Goal: Information Seeking & Learning: Learn about a topic

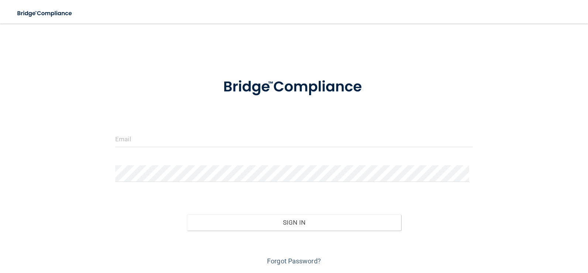
scroll to position [24, 0]
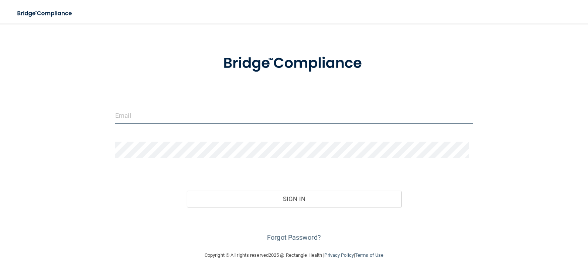
type input "owleyes219@gmail.com"
click at [183, 113] on input "owleyes219@gmail.com" at bounding box center [294, 115] width 358 height 17
drag, startPoint x: 219, startPoint y: 117, endPoint x: 102, endPoint y: 116, distance: 116.8
click at [102, 116] on div "owleyes219@gmail.com Invalid email/password. You don't have permission to acces…" at bounding box center [294, 125] width 559 height 236
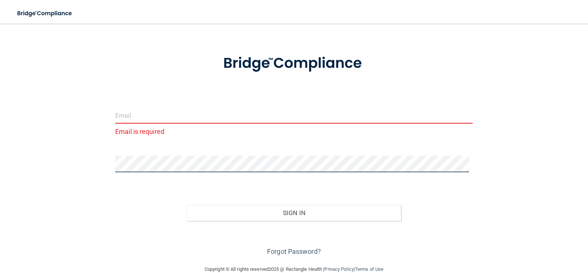
click at [98, 156] on div "Email is required Invalid email/password. You don't have permission to access t…" at bounding box center [294, 132] width 559 height 251
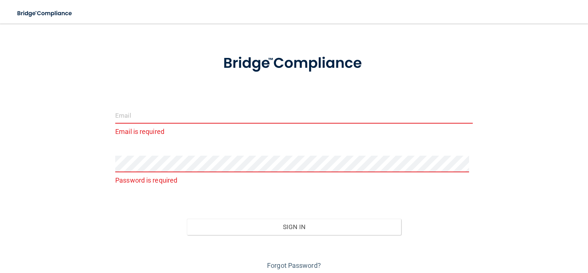
click at [170, 115] on input "email" at bounding box center [294, 115] width 358 height 17
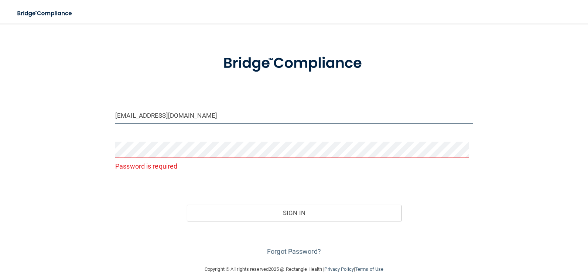
type input "[EMAIL_ADDRESS][DOMAIN_NAME]"
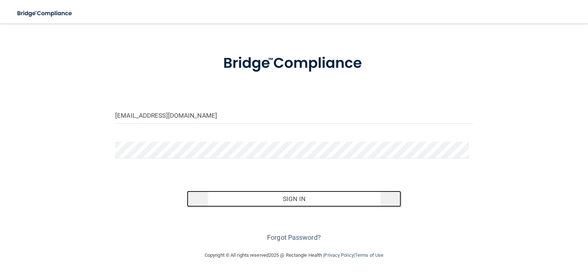
click at [287, 196] on button "Sign In" at bounding box center [294, 199] width 215 height 16
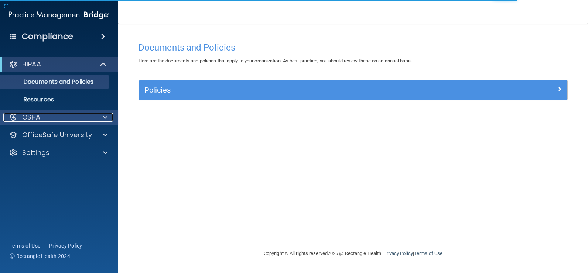
click at [103, 119] on span at bounding box center [105, 117] width 4 height 9
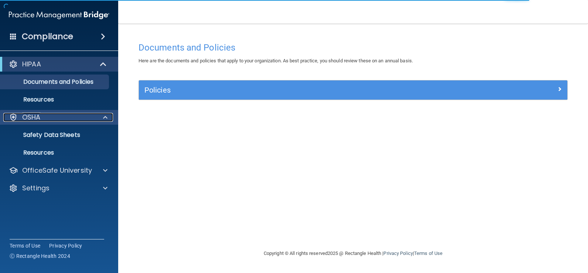
click at [103, 119] on span at bounding box center [105, 117] width 4 height 9
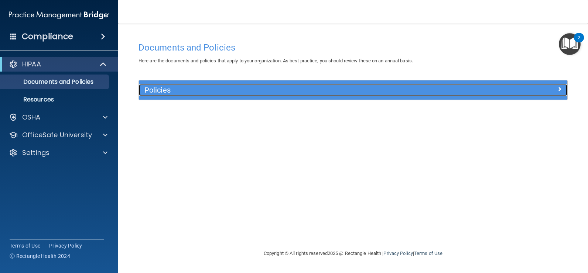
click at [154, 93] on h5 "Policies" at bounding box center [299, 90] width 310 height 8
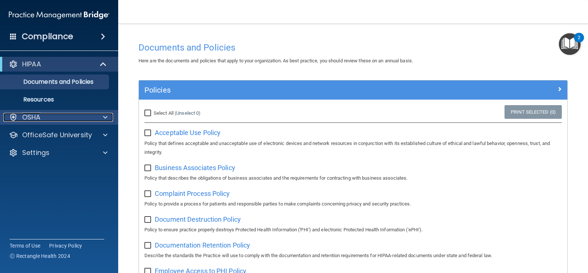
click at [40, 118] on p "OSHA" at bounding box center [31, 117] width 18 height 9
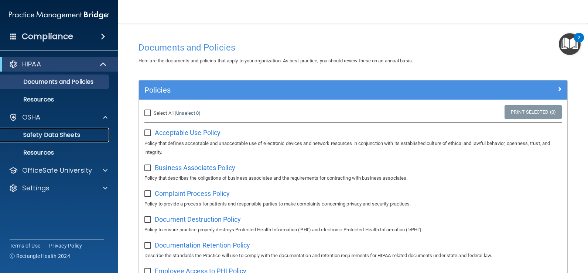
click at [39, 135] on p "Safety Data Sheets" at bounding box center [55, 135] width 101 height 7
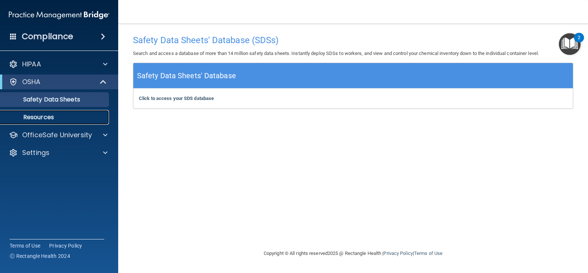
click at [54, 117] on p "Resources" at bounding box center [55, 117] width 101 height 7
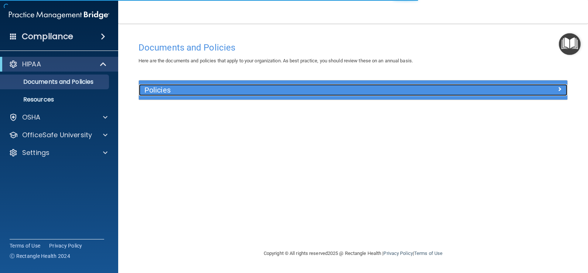
click at [159, 91] on h5 "Policies" at bounding box center [299, 90] width 310 height 8
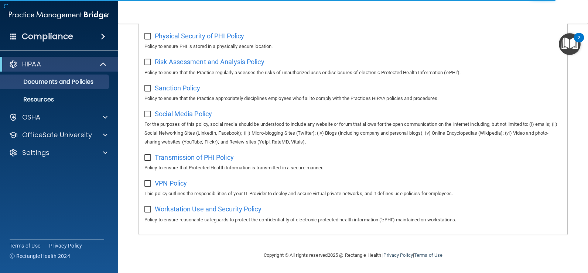
scroll to position [486, 0]
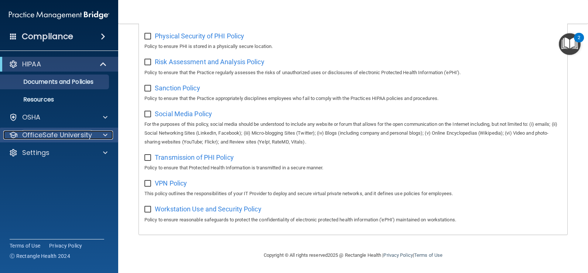
click at [105, 135] on span at bounding box center [105, 135] width 4 height 9
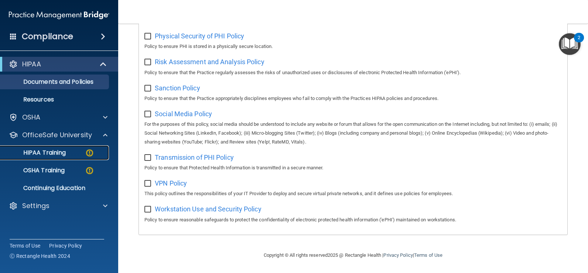
click at [92, 154] on img at bounding box center [89, 153] width 9 height 9
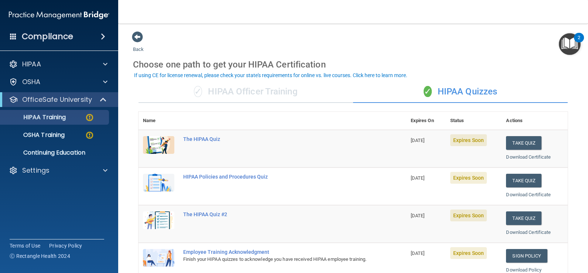
click at [266, 97] on div "✓ HIPAA Officer Training" at bounding box center [246, 92] width 215 height 22
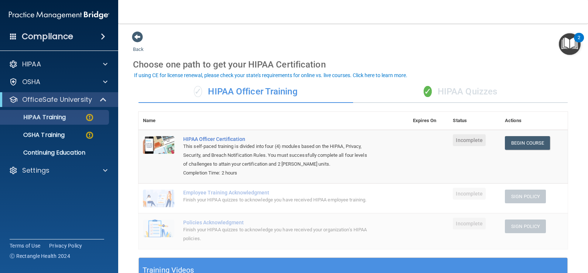
click at [476, 95] on div "✓ HIPAA Quizzes" at bounding box center [460, 92] width 215 height 22
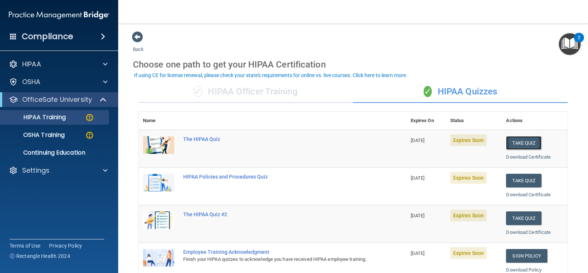
click at [518, 146] on button "Take Quiz" at bounding box center [523, 143] width 35 height 14
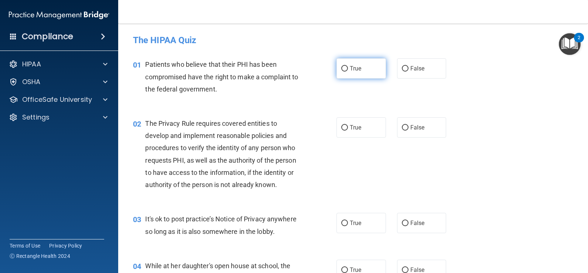
click at [367, 70] on label "True" at bounding box center [362, 68] width 50 height 20
click at [348, 70] on input "True" at bounding box center [344, 69] width 7 height 6
radio input "true"
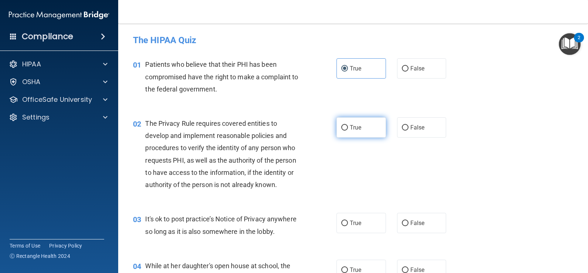
click at [368, 124] on label "True" at bounding box center [362, 127] width 50 height 20
click at [348, 125] on input "True" at bounding box center [344, 128] width 7 height 6
radio input "true"
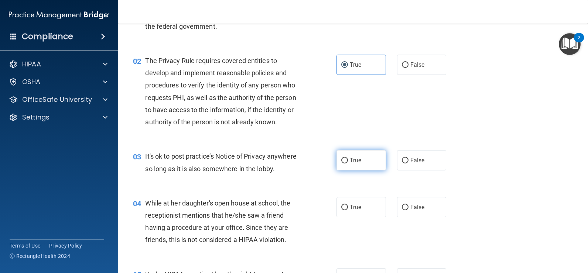
scroll to position [111, 0]
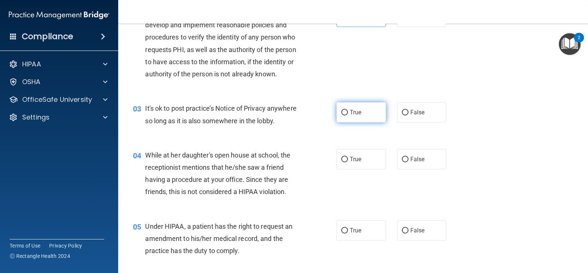
click at [371, 121] on label "True" at bounding box center [362, 112] width 50 height 20
click at [348, 116] on input "True" at bounding box center [344, 113] width 7 height 6
radio input "true"
click at [412, 158] on span "False" at bounding box center [418, 159] width 14 height 7
click at [409, 158] on input "False" at bounding box center [405, 160] width 7 height 6
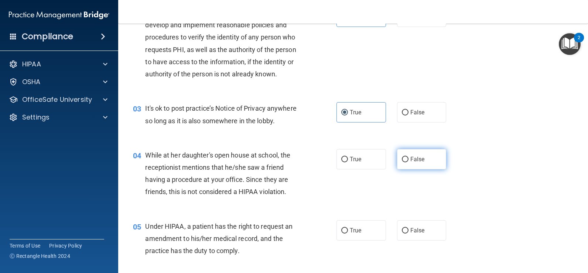
radio input "true"
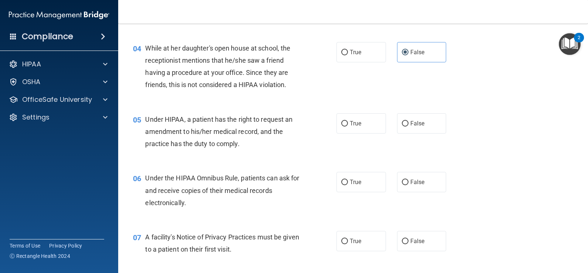
scroll to position [222, 0]
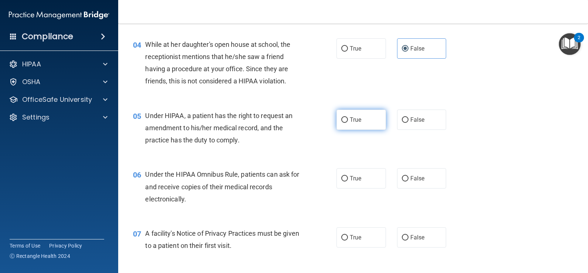
click at [368, 125] on label "True" at bounding box center [362, 120] width 50 height 20
click at [348, 123] on input "True" at bounding box center [344, 120] width 7 height 6
radio input "true"
click at [376, 176] on label "True" at bounding box center [362, 178] width 50 height 20
click at [348, 176] on input "True" at bounding box center [344, 179] width 7 height 6
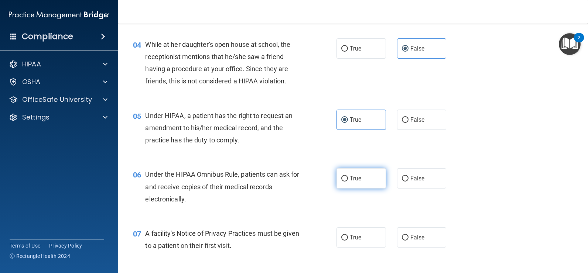
radio input "true"
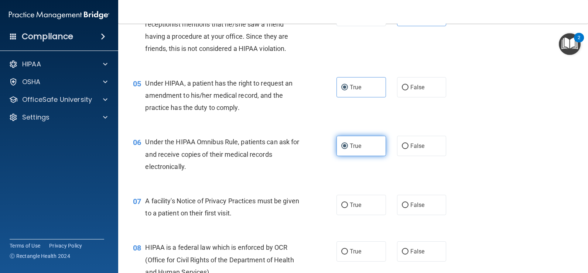
scroll to position [296, 0]
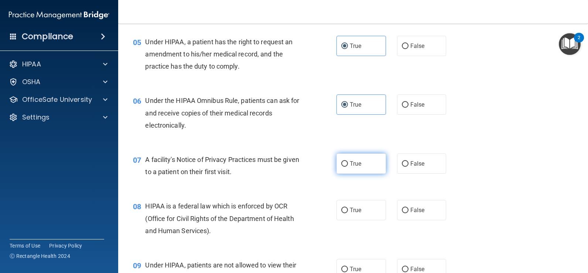
click at [379, 171] on label "True" at bounding box center [362, 164] width 50 height 20
click at [348, 167] on input "True" at bounding box center [344, 164] width 7 height 6
radio input "true"
click at [365, 209] on label "True" at bounding box center [362, 210] width 50 height 20
click at [348, 209] on input "True" at bounding box center [344, 211] width 7 height 6
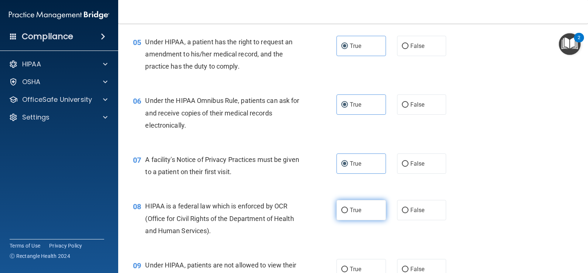
radio input "true"
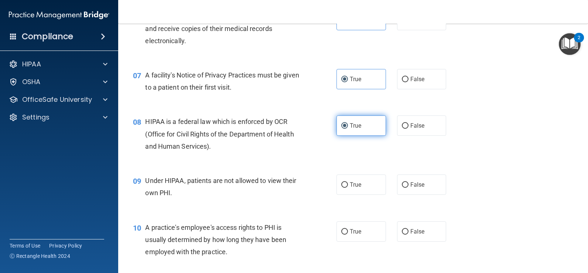
scroll to position [480, 0]
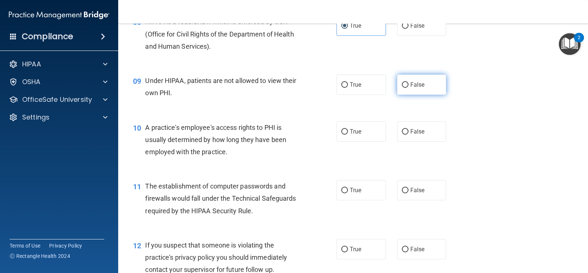
click at [406, 91] on label "False" at bounding box center [422, 85] width 50 height 20
click at [406, 88] on input "False" at bounding box center [405, 85] width 7 height 6
radio input "true"
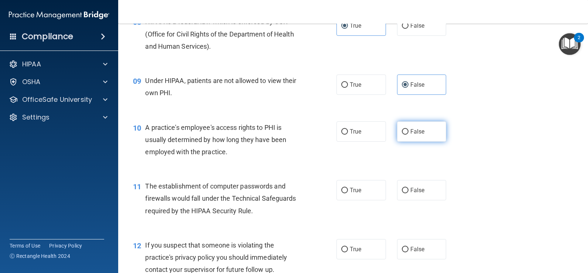
click at [397, 134] on label "False" at bounding box center [422, 132] width 50 height 20
click at [402, 134] on input "False" at bounding box center [405, 132] width 7 height 6
radio input "true"
click at [356, 189] on span "True" at bounding box center [355, 190] width 11 height 7
click at [348, 189] on input "True" at bounding box center [344, 191] width 7 height 6
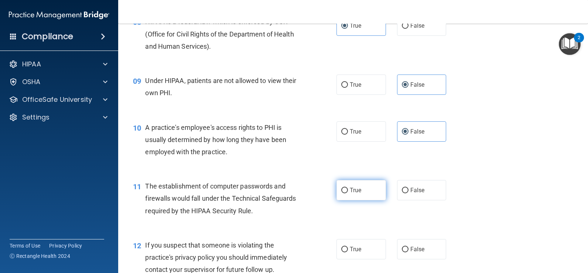
radio input "true"
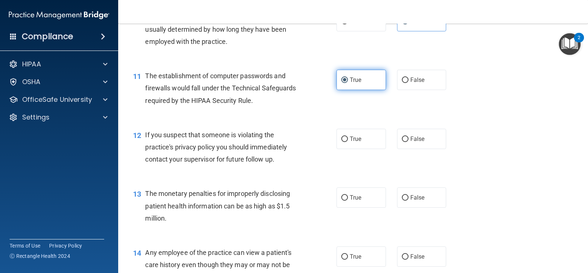
scroll to position [591, 0]
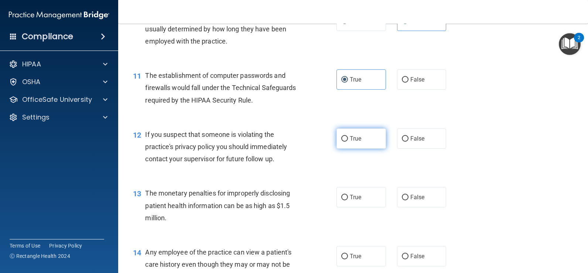
click at [366, 139] on label "True" at bounding box center [362, 139] width 50 height 20
click at [348, 139] on input "True" at bounding box center [344, 139] width 7 height 6
radio input "true"
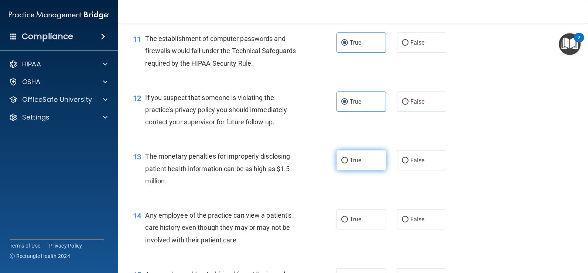
click at [366, 159] on label "True" at bounding box center [362, 160] width 50 height 20
click at [348, 159] on input "True" at bounding box center [344, 161] width 7 height 6
radio input "true"
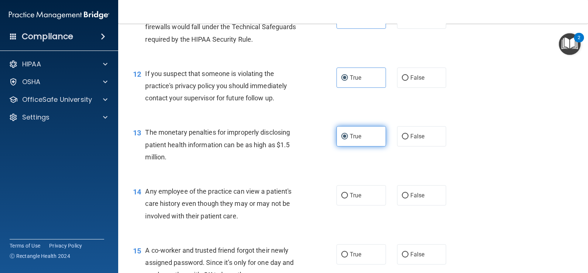
scroll to position [665, 0]
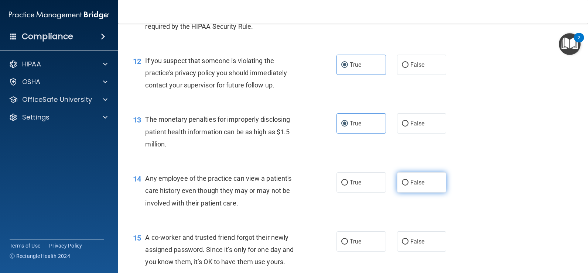
click at [406, 185] on label "False" at bounding box center [422, 183] width 50 height 20
click at [406, 185] on input "False" at bounding box center [405, 183] width 7 height 6
radio input "true"
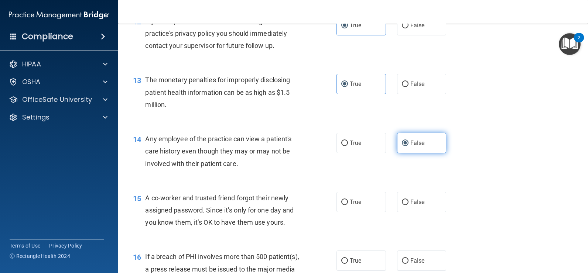
scroll to position [739, 0]
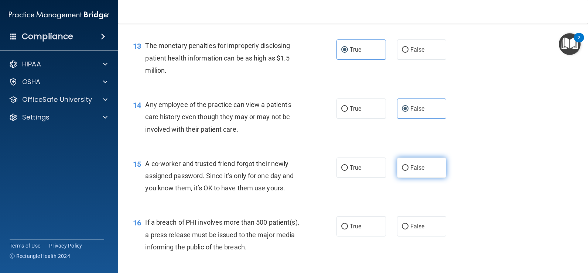
click at [398, 167] on label "False" at bounding box center [422, 168] width 50 height 20
click at [402, 167] on input "False" at bounding box center [405, 169] width 7 height 6
radio input "true"
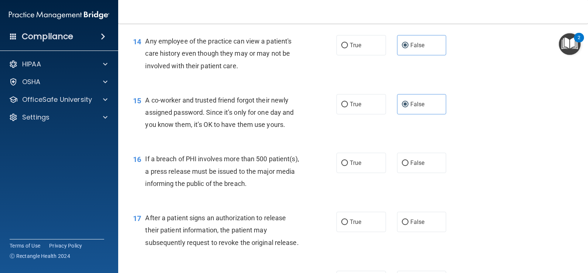
scroll to position [850, 0]
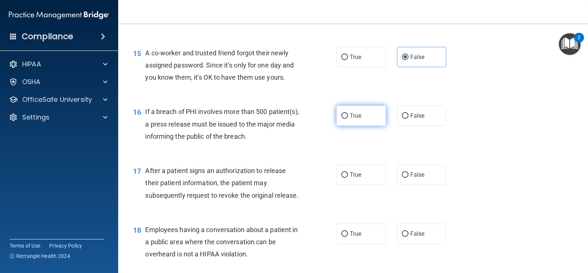
click at [363, 117] on label "True" at bounding box center [362, 116] width 50 height 20
click at [348, 117] on input "True" at bounding box center [344, 116] width 7 height 6
radio input "true"
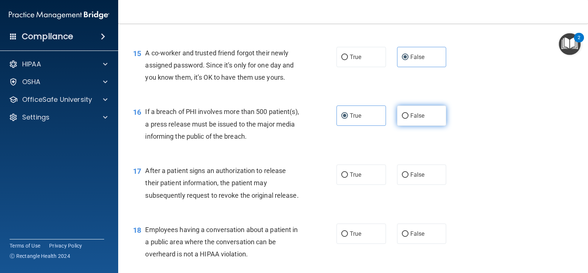
click at [397, 117] on label "False" at bounding box center [422, 116] width 50 height 20
click at [402, 117] on input "False" at bounding box center [405, 116] width 7 height 6
radio input "true"
radio input "false"
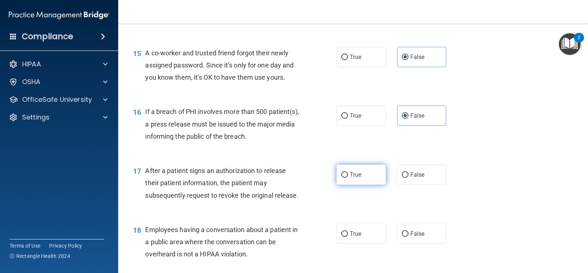
click at [369, 180] on label "True" at bounding box center [362, 175] width 50 height 20
click at [348, 178] on input "True" at bounding box center [344, 176] width 7 height 6
radio input "true"
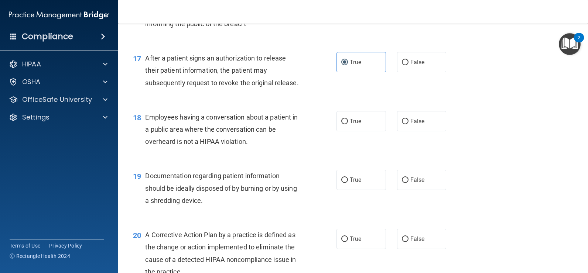
scroll to position [965, 0]
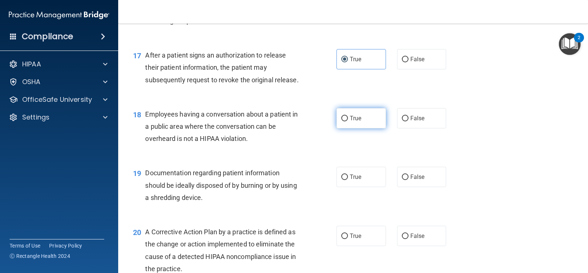
click at [372, 122] on label "True" at bounding box center [362, 118] width 50 height 20
click at [348, 122] on input "True" at bounding box center [344, 119] width 7 height 6
radio input "true"
click at [416, 123] on label "False" at bounding box center [422, 118] width 50 height 20
click at [409, 122] on input "False" at bounding box center [405, 119] width 7 height 6
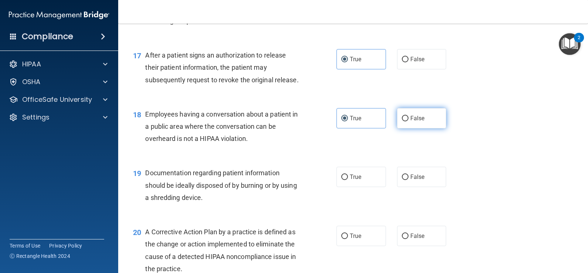
radio input "true"
radio input "false"
click at [350, 177] on span "True" at bounding box center [355, 177] width 11 height 7
click at [348, 177] on input "True" at bounding box center [344, 178] width 7 height 6
radio input "true"
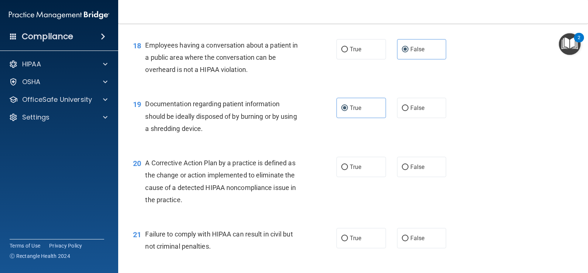
scroll to position [1113, 0]
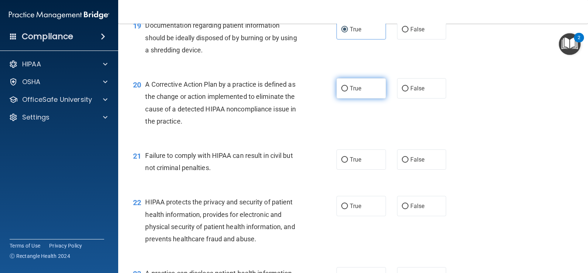
click at [367, 90] on label "True" at bounding box center [362, 88] width 50 height 20
click at [348, 90] on input "True" at bounding box center [344, 89] width 7 height 6
radio input "true"
click at [402, 160] on input "False" at bounding box center [405, 160] width 7 height 6
radio input "true"
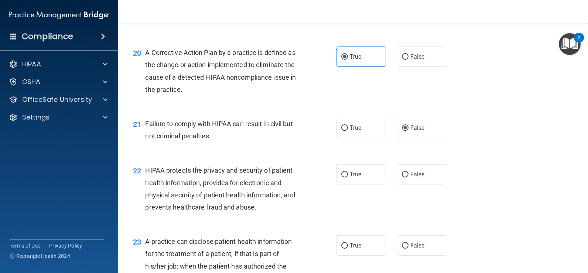
scroll to position [1187, 0]
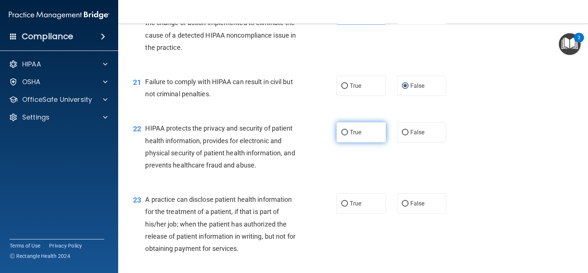
click at [371, 134] on label "True" at bounding box center [362, 132] width 50 height 20
click at [348, 134] on input "True" at bounding box center [344, 133] width 7 height 6
radio input "true"
click at [364, 205] on label "True" at bounding box center [362, 204] width 50 height 20
click at [348, 205] on input "True" at bounding box center [344, 204] width 7 height 6
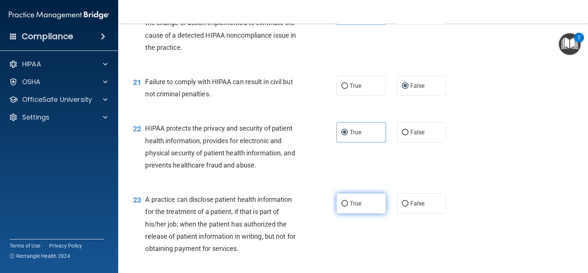
radio input "true"
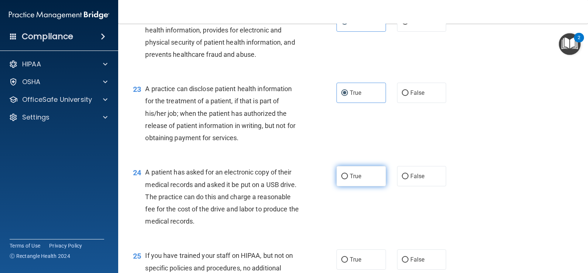
click at [374, 181] on label "True" at bounding box center [362, 176] width 50 height 20
click at [348, 180] on input "True" at bounding box center [344, 177] width 7 height 6
radio input "true"
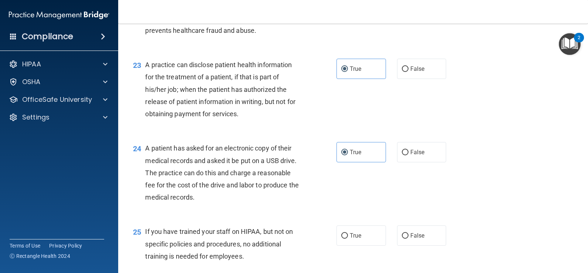
scroll to position [1335, 0]
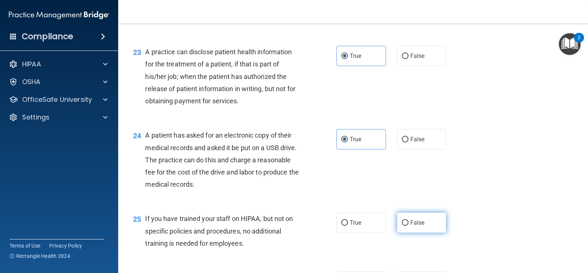
click at [419, 226] on span "False" at bounding box center [418, 222] width 14 height 7
click at [409, 226] on input "False" at bounding box center [405, 224] width 7 height 6
radio input "true"
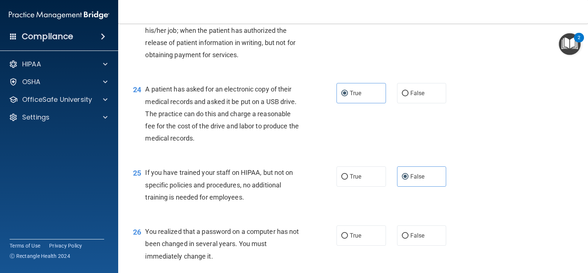
scroll to position [1446, 0]
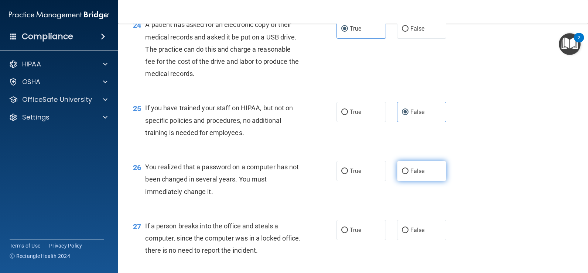
click at [397, 171] on label "False" at bounding box center [422, 171] width 50 height 20
click at [402, 171] on input "False" at bounding box center [405, 172] width 7 height 6
radio input "true"
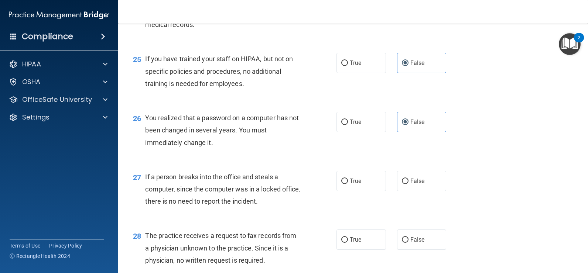
scroll to position [1557, 0]
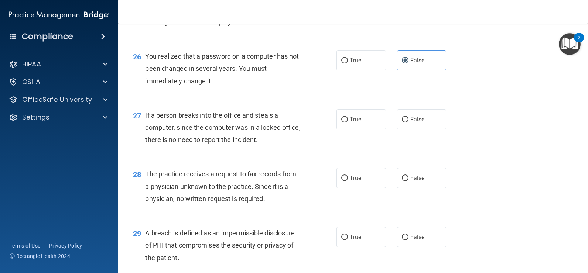
click at [417, 130] on div "27 If a person breaks into the office and steals a computer, since the computer…" at bounding box center [353, 129] width 452 height 59
click at [419, 128] on label "False" at bounding box center [422, 119] width 50 height 20
click at [409, 123] on input "False" at bounding box center [405, 120] width 7 height 6
radio input "true"
click at [361, 177] on label "True" at bounding box center [362, 178] width 50 height 20
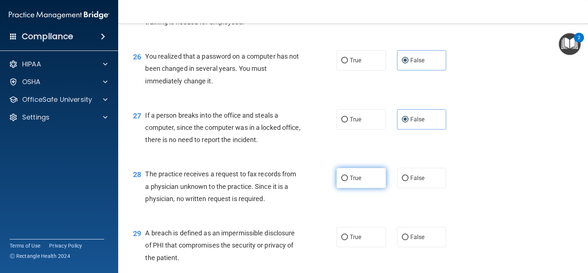
click at [348, 177] on input "True" at bounding box center [344, 179] width 7 height 6
radio input "true"
click at [409, 167] on div "28 The practice receives a request to fax records from a physician unknown to t…" at bounding box center [353, 188] width 452 height 59
click at [409, 175] on label "False" at bounding box center [422, 178] width 50 height 20
click at [409, 176] on input "False" at bounding box center [405, 179] width 7 height 6
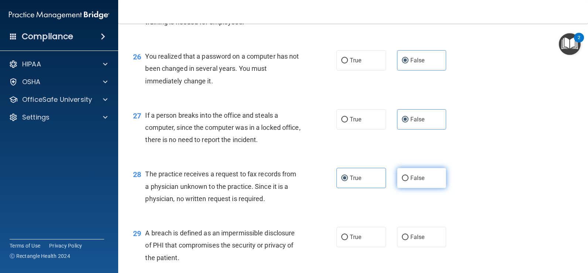
radio input "true"
radio input "false"
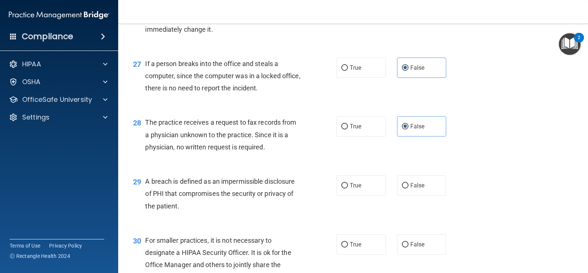
scroll to position [1668, 0]
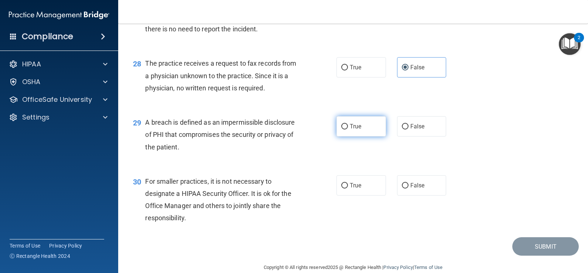
click at [367, 129] on label "True" at bounding box center [362, 126] width 50 height 20
click at [348, 129] on input "True" at bounding box center [344, 127] width 7 height 6
radio input "true"
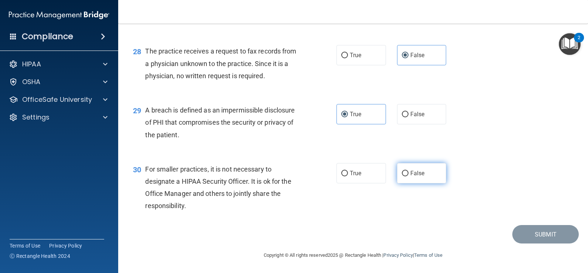
click at [397, 172] on label "False" at bounding box center [422, 173] width 50 height 20
click at [402, 172] on input "False" at bounding box center [405, 174] width 7 height 6
radio input "true"
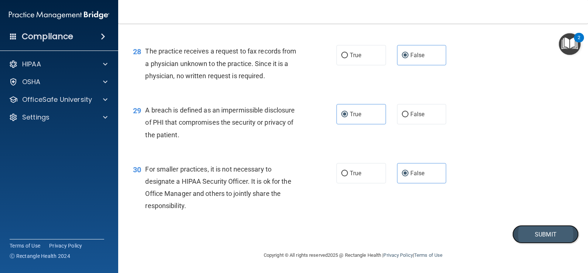
click at [520, 231] on button "Submit" at bounding box center [545, 234] width 67 height 19
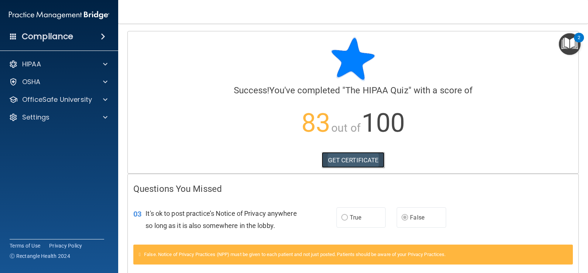
click at [356, 162] on link "GET CERTIFICATE" at bounding box center [353, 160] width 63 height 16
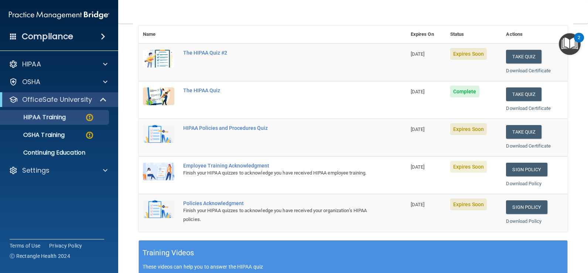
scroll to position [74, 0]
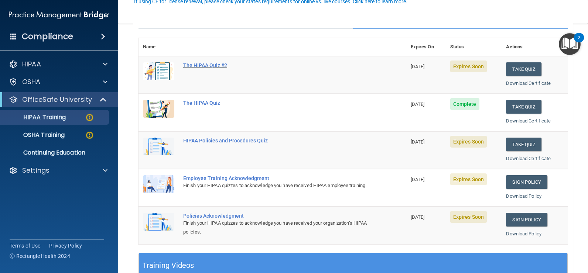
click at [214, 67] on div "The HIPAA Quiz #2" at bounding box center [276, 65] width 186 height 6
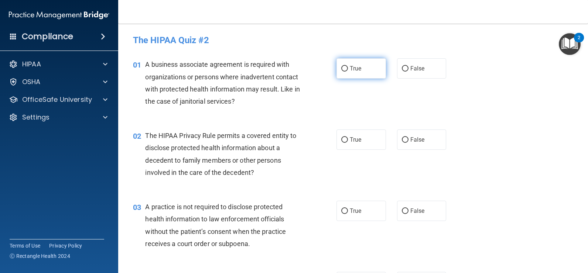
click at [354, 70] on span "True" at bounding box center [355, 68] width 11 height 7
click at [348, 70] on input "True" at bounding box center [344, 69] width 7 height 6
radio input "true"
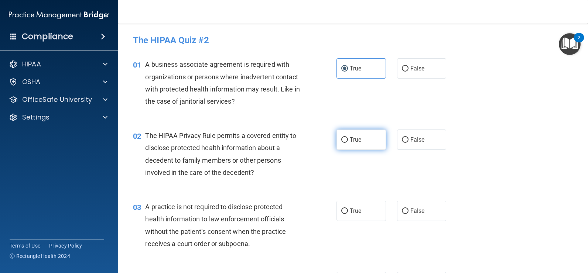
click at [357, 136] on label "True" at bounding box center [362, 140] width 50 height 20
click at [348, 137] on input "True" at bounding box center [344, 140] width 7 height 6
radio input "true"
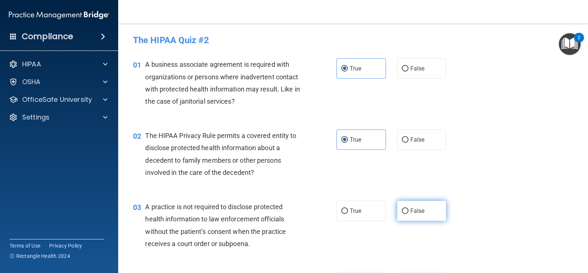
click at [415, 212] on span "False" at bounding box center [418, 211] width 14 height 7
click at [409, 212] on input "False" at bounding box center [405, 212] width 7 height 6
radio input "true"
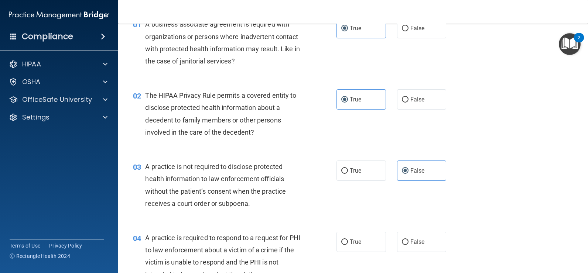
scroll to position [111, 0]
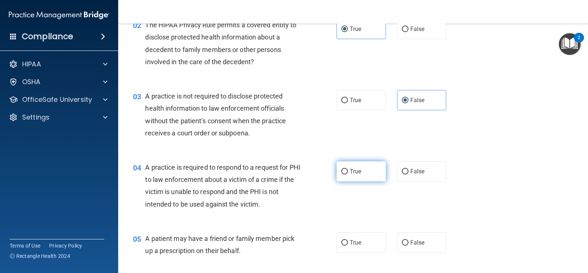
click at [372, 171] on label "True" at bounding box center [362, 171] width 50 height 20
click at [348, 171] on input "True" at bounding box center [344, 172] width 7 height 6
radio input "true"
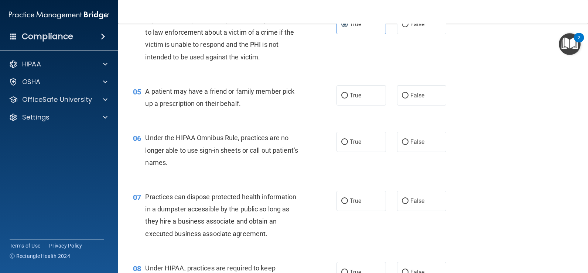
scroll to position [259, 0]
click at [364, 98] on label "True" at bounding box center [362, 95] width 50 height 20
click at [348, 98] on input "True" at bounding box center [344, 96] width 7 height 6
radio input "true"
click at [408, 147] on label "False" at bounding box center [422, 142] width 50 height 20
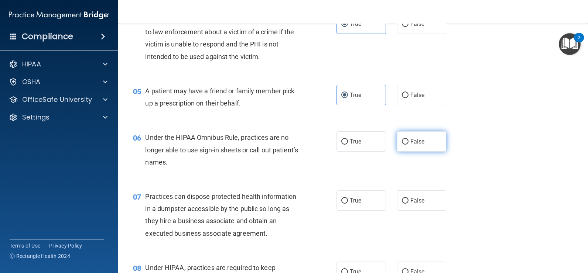
click at [408, 145] on input "False" at bounding box center [405, 142] width 7 height 6
radio input "true"
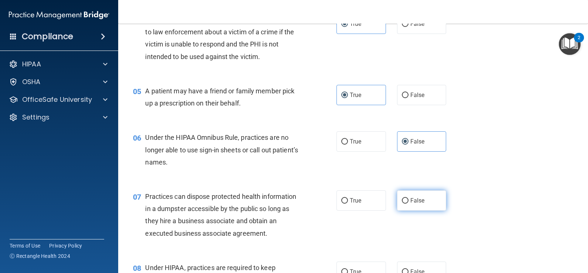
click at [404, 202] on input "False" at bounding box center [405, 201] width 7 height 6
radio input "true"
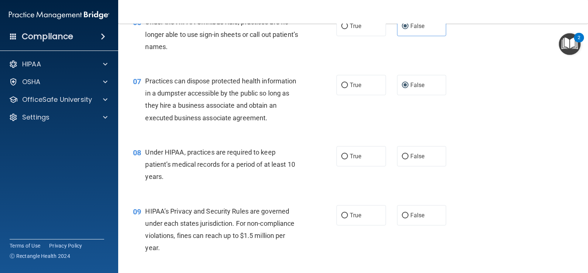
scroll to position [406, 0]
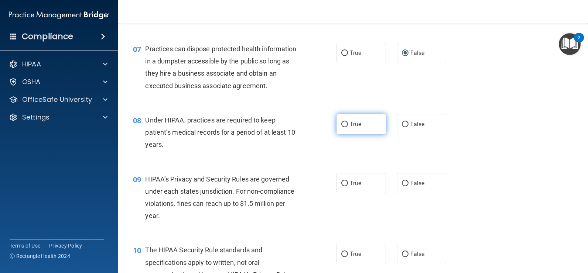
click at [366, 128] on label "True" at bounding box center [362, 124] width 50 height 20
click at [348, 127] on input "True" at bounding box center [344, 125] width 7 height 6
radio input "true"
click at [353, 184] on span "True" at bounding box center [355, 183] width 11 height 7
click at [348, 184] on input "True" at bounding box center [344, 184] width 7 height 6
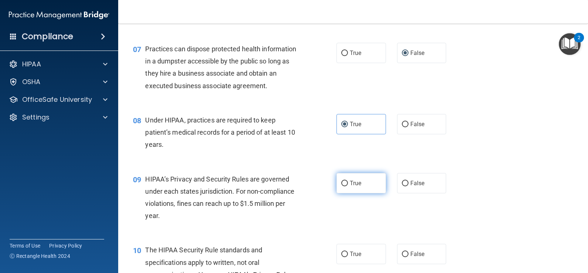
radio input "true"
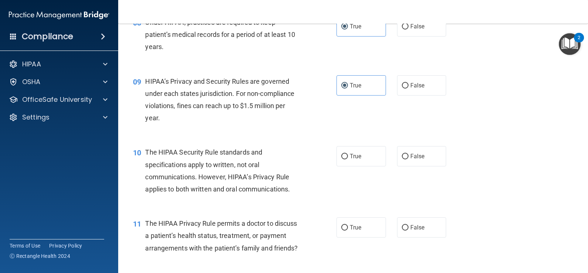
scroll to position [517, 0]
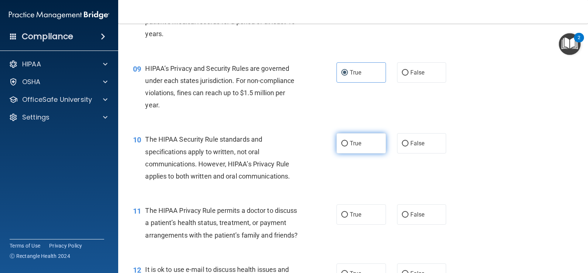
click at [365, 141] on label "True" at bounding box center [362, 143] width 50 height 20
click at [348, 141] on input "True" at bounding box center [344, 144] width 7 height 6
radio input "true"
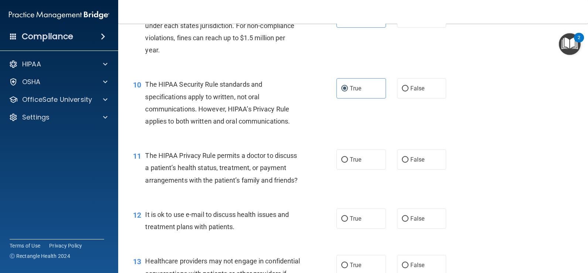
scroll to position [628, 0]
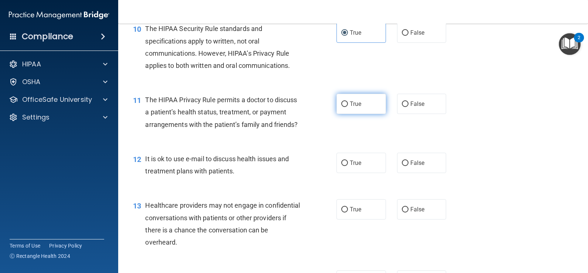
click at [357, 102] on span "True" at bounding box center [355, 104] width 11 height 7
click at [348, 102] on input "True" at bounding box center [344, 105] width 7 height 6
radio input "true"
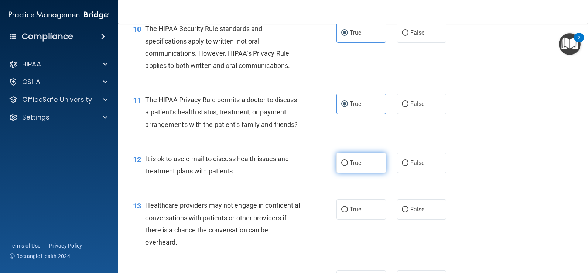
click at [368, 171] on label "True" at bounding box center [362, 163] width 50 height 20
click at [348, 166] on input "True" at bounding box center [344, 164] width 7 height 6
radio input "true"
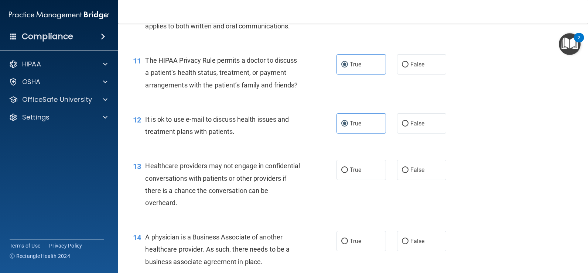
scroll to position [702, 0]
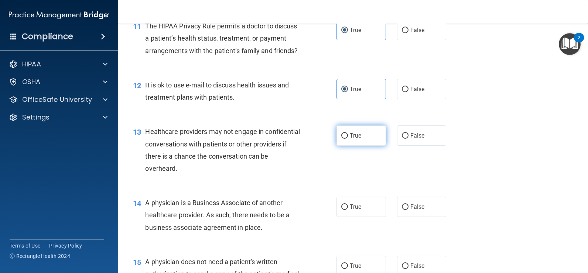
click at [362, 146] on label "True" at bounding box center [362, 136] width 50 height 20
click at [348, 139] on input "True" at bounding box center [344, 136] width 7 height 6
radio input "true"
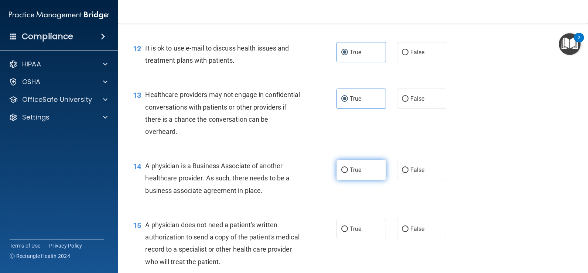
click at [369, 178] on label "True" at bounding box center [362, 170] width 50 height 20
click at [348, 173] on input "True" at bounding box center [344, 171] width 7 height 6
radio input "true"
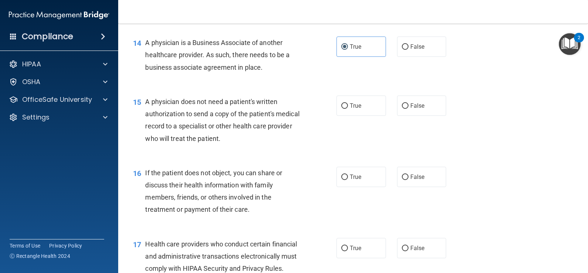
scroll to position [813, 0]
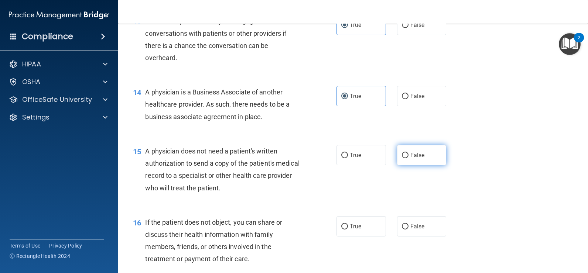
click at [406, 166] on label "False" at bounding box center [422, 155] width 50 height 20
click at [406, 159] on input "False" at bounding box center [405, 156] width 7 height 6
radio input "true"
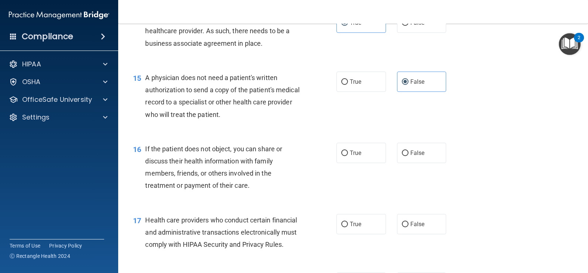
scroll to position [887, 0]
click at [357, 156] on span "True" at bounding box center [355, 152] width 11 height 7
click at [348, 156] on input "True" at bounding box center [344, 153] width 7 height 6
radio input "true"
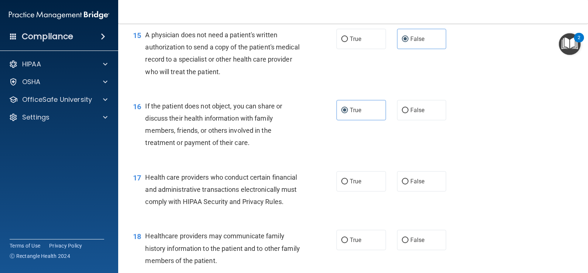
scroll to position [961, 0]
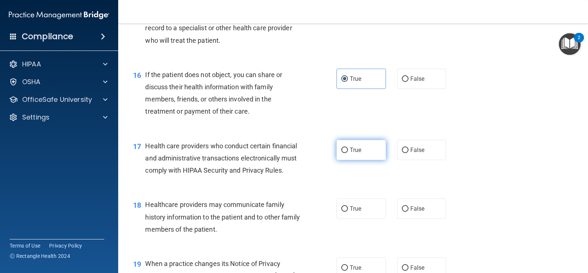
click at [353, 154] on span "True" at bounding box center [355, 150] width 11 height 7
click at [348, 153] on input "True" at bounding box center [344, 151] width 7 height 6
radio input "true"
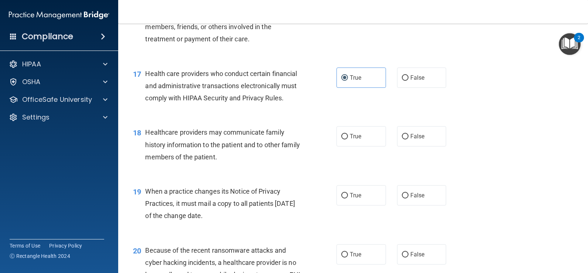
scroll to position [1058, 0]
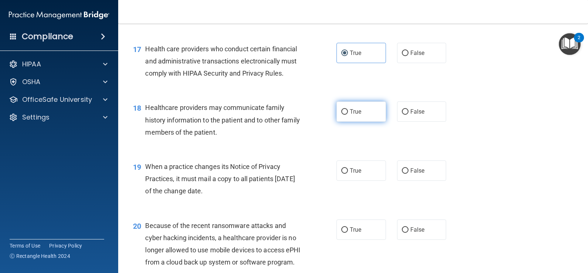
click at [351, 122] on label "True" at bounding box center [362, 112] width 50 height 20
click at [348, 115] on input "True" at bounding box center [344, 112] width 7 height 6
radio input "true"
click at [378, 181] on label "True" at bounding box center [362, 171] width 50 height 20
click at [348, 174] on input "True" at bounding box center [344, 171] width 7 height 6
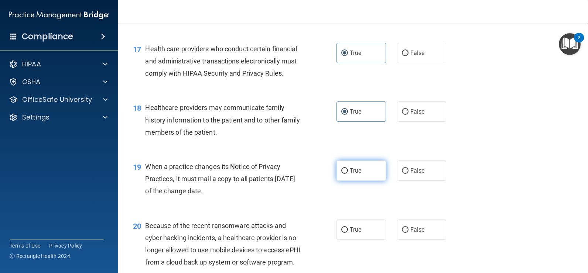
radio input "true"
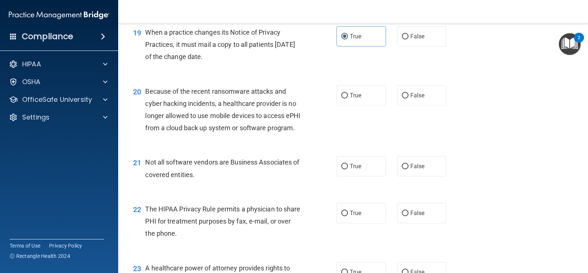
scroll to position [1217, 0]
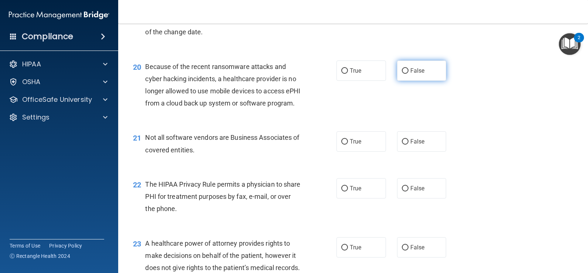
click at [410, 81] on label "False" at bounding box center [422, 71] width 50 height 20
click at [409, 74] on input "False" at bounding box center [405, 71] width 7 height 6
radio input "true"
click at [363, 152] on label "True" at bounding box center [362, 142] width 50 height 20
click at [348, 145] on input "True" at bounding box center [344, 142] width 7 height 6
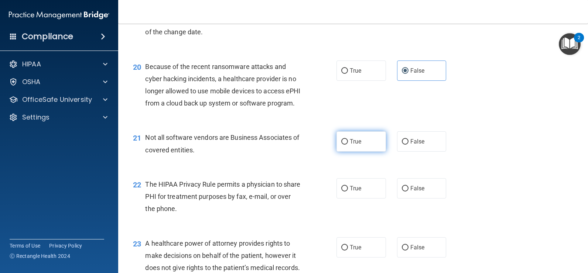
radio input "true"
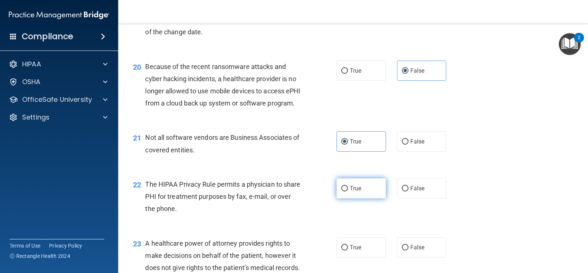
click at [368, 199] on label "True" at bounding box center [362, 188] width 50 height 20
click at [348, 192] on input "True" at bounding box center [344, 189] width 7 height 6
radio input "true"
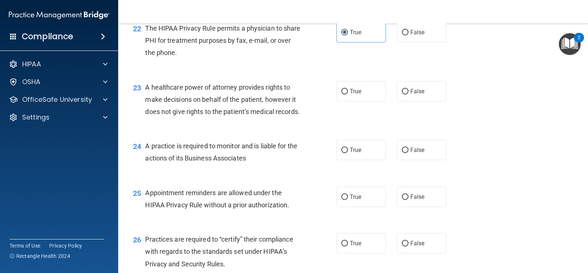
scroll to position [1399, 0]
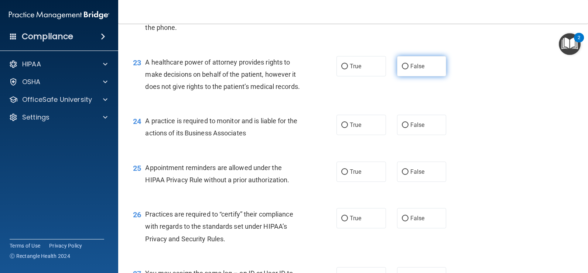
click at [406, 76] on label "False" at bounding box center [422, 66] width 50 height 20
click at [406, 69] on input "False" at bounding box center [405, 67] width 7 height 6
radio input "true"
click at [344, 128] on input "True" at bounding box center [344, 126] width 7 height 6
radio input "true"
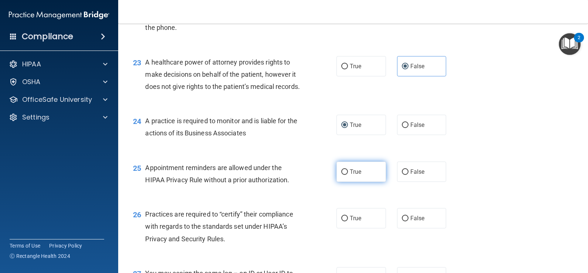
click at [345, 175] on input "True" at bounding box center [344, 173] width 7 height 6
radio input "true"
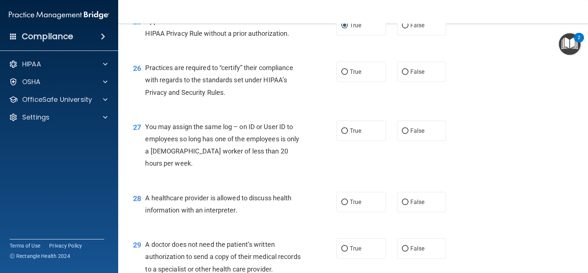
scroll to position [1551, 0]
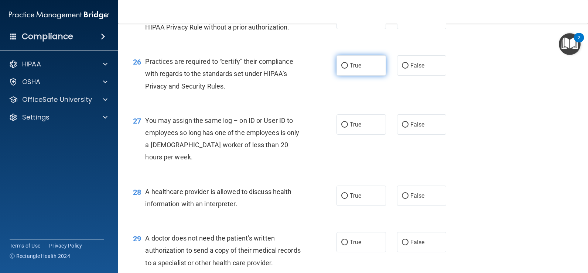
click at [343, 69] on input "True" at bounding box center [344, 66] width 7 height 6
radio input "true"
click at [427, 135] on label "False" at bounding box center [422, 125] width 50 height 20
click at [409, 128] on input "False" at bounding box center [405, 125] width 7 height 6
radio input "true"
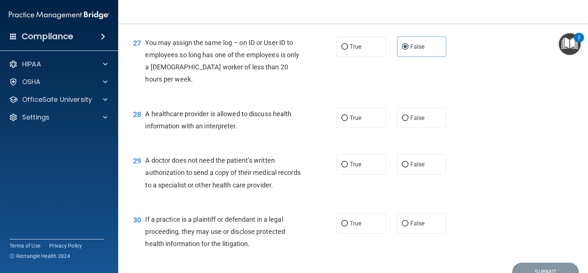
scroll to position [1642, 0]
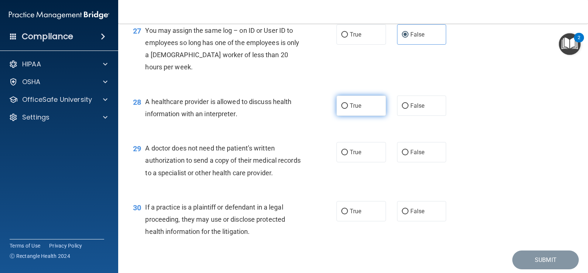
click at [359, 116] on label "True" at bounding box center [362, 106] width 50 height 20
click at [348, 109] on input "True" at bounding box center [344, 106] width 7 height 6
radio input "true"
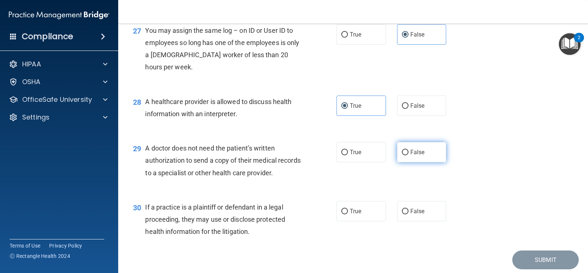
click at [402, 156] on input "False" at bounding box center [405, 153] width 7 height 6
radio input "true"
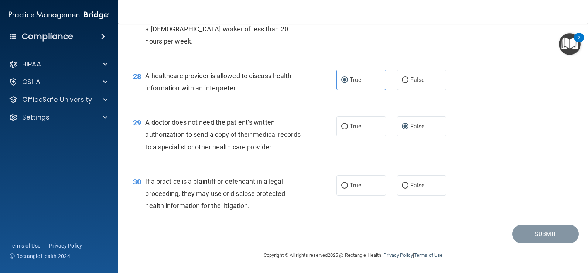
scroll to position [1717, 0]
click at [363, 180] on label "True" at bounding box center [362, 186] width 50 height 20
click at [348, 183] on input "True" at bounding box center [344, 186] width 7 height 6
radio input "true"
click at [533, 236] on button "Submit" at bounding box center [545, 234] width 67 height 19
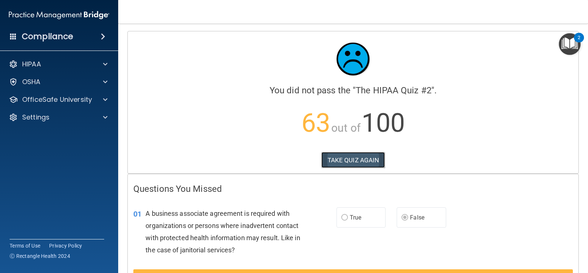
click at [359, 157] on button "TAKE QUIZ AGAIN" at bounding box center [353, 160] width 64 height 16
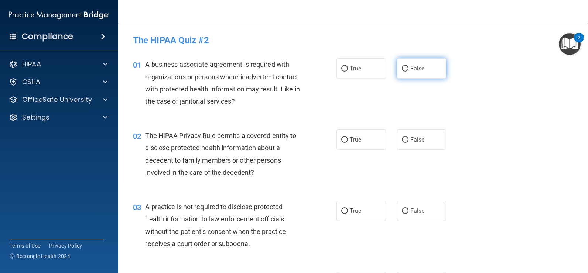
click at [412, 67] on span "False" at bounding box center [418, 68] width 14 height 7
click at [409, 67] on input "False" at bounding box center [405, 69] width 7 height 6
radio input "true"
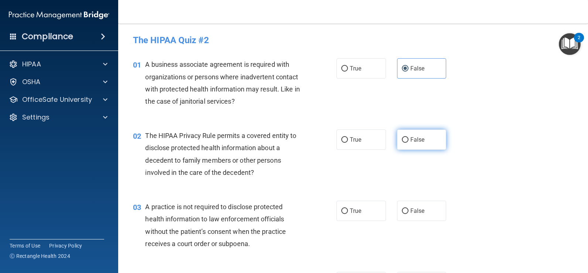
click at [411, 141] on span "False" at bounding box center [418, 139] width 14 height 7
click at [408, 141] on input "False" at bounding box center [405, 140] width 7 height 6
radio input "true"
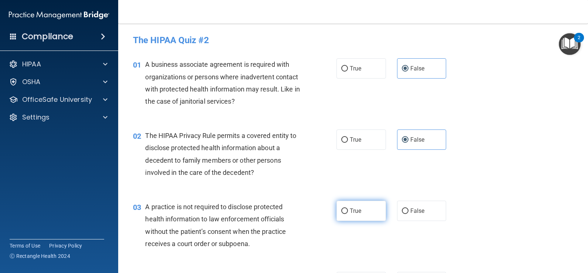
scroll to position [37, 0]
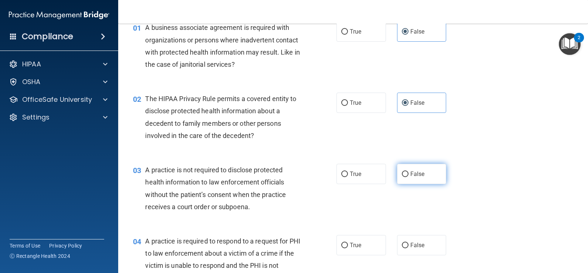
click at [420, 177] on span "False" at bounding box center [418, 174] width 14 height 7
click at [409, 177] on input "False" at bounding box center [405, 175] width 7 height 6
radio input "true"
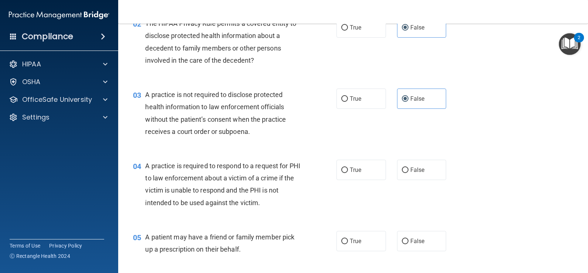
scroll to position [185, 0]
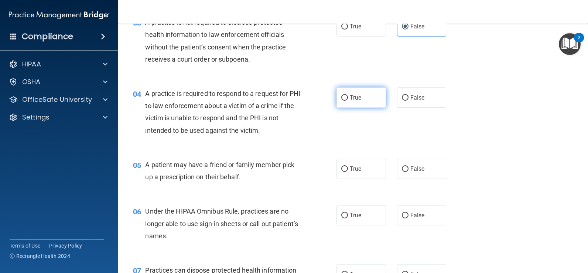
click at [358, 105] on label "True" at bounding box center [362, 98] width 50 height 20
click at [348, 101] on input "True" at bounding box center [344, 98] width 7 height 6
radio input "true"
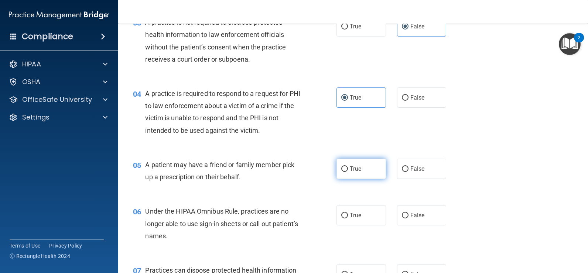
click at [352, 168] on span "True" at bounding box center [355, 169] width 11 height 7
click at [348, 168] on input "True" at bounding box center [344, 170] width 7 height 6
radio input "true"
click at [405, 212] on label "False" at bounding box center [422, 215] width 50 height 20
click at [405, 213] on input "False" at bounding box center [405, 216] width 7 height 6
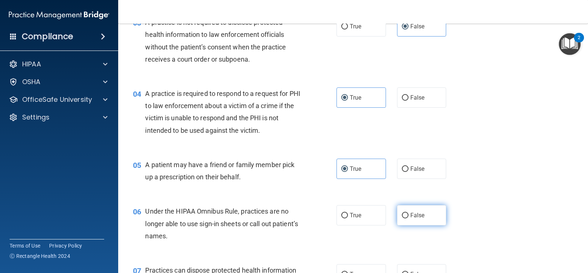
radio input "true"
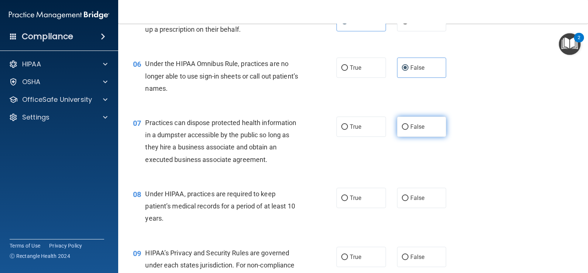
click at [418, 135] on label "False" at bounding box center [422, 127] width 50 height 20
click at [409, 130] on input "False" at bounding box center [405, 128] width 7 height 6
radio input "true"
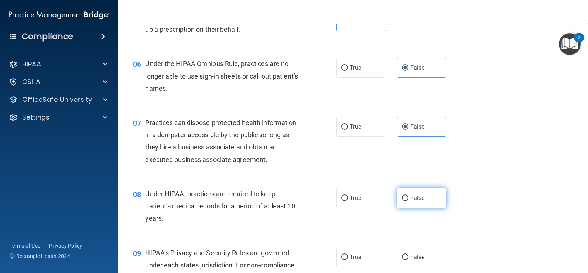
click at [414, 200] on span "False" at bounding box center [418, 198] width 14 height 7
click at [409, 200] on input "False" at bounding box center [405, 199] width 7 height 6
radio input "true"
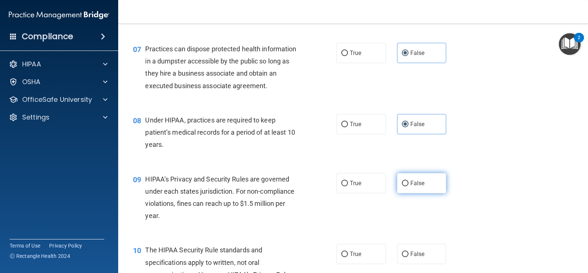
click at [412, 188] on label "False" at bounding box center [422, 183] width 50 height 20
click at [409, 187] on input "False" at bounding box center [405, 184] width 7 height 6
radio input "true"
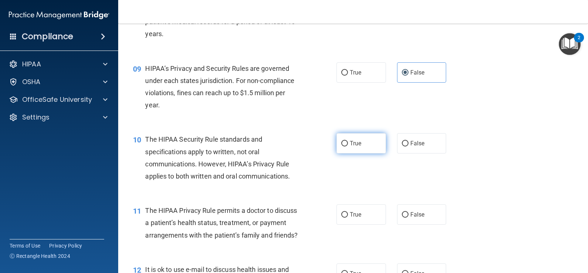
click at [347, 145] on label "True" at bounding box center [362, 143] width 50 height 20
click at [347, 145] on input "True" at bounding box center [344, 144] width 7 height 6
radio input "true"
click at [411, 213] on span "False" at bounding box center [418, 214] width 14 height 7
click at [409, 213] on input "False" at bounding box center [405, 215] width 7 height 6
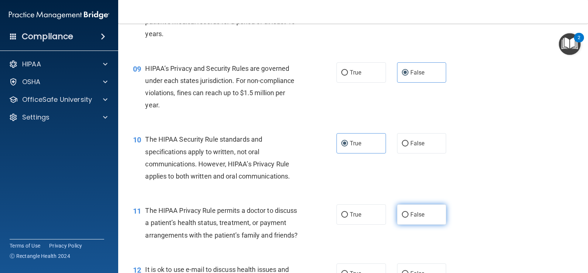
radio input "true"
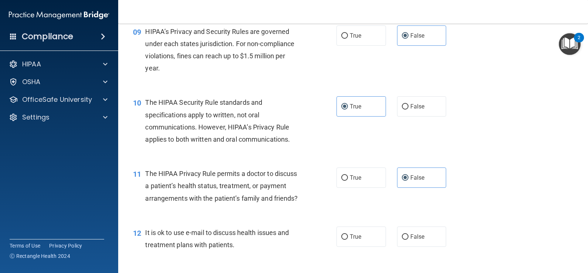
scroll to position [665, 0]
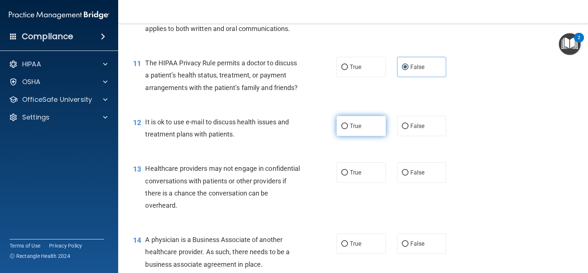
click at [371, 136] on label "True" at bounding box center [362, 126] width 50 height 20
click at [348, 129] on input "True" at bounding box center [344, 127] width 7 height 6
radio input "true"
click at [352, 176] on span "True" at bounding box center [355, 172] width 11 height 7
click at [348, 176] on input "True" at bounding box center [344, 173] width 7 height 6
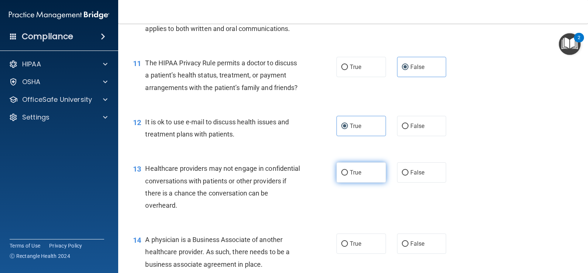
radio input "true"
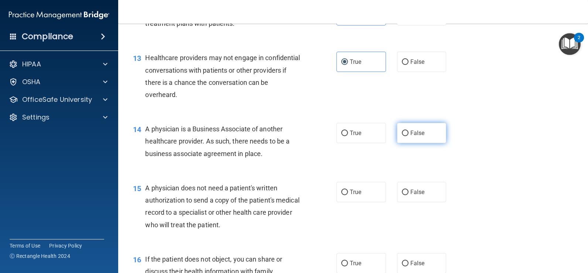
click at [406, 143] on label "False" at bounding box center [422, 133] width 50 height 20
click at [406, 136] on input "False" at bounding box center [405, 134] width 7 height 6
radio input "true"
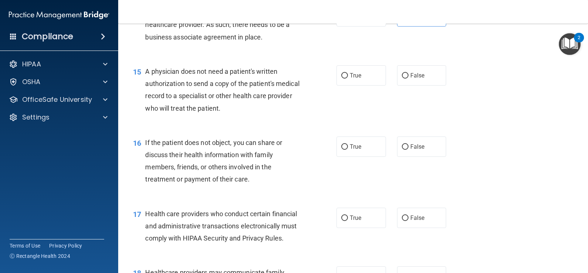
scroll to position [896, 0]
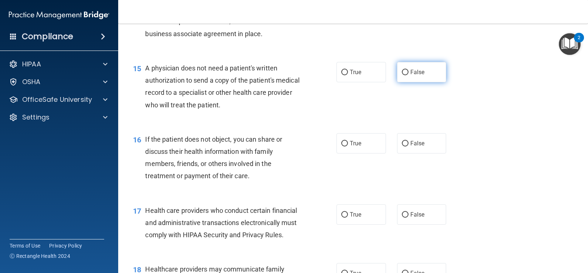
click at [412, 82] on label "False" at bounding box center [422, 72] width 50 height 20
click at [409, 75] on input "False" at bounding box center [405, 73] width 7 height 6
radio input "true"
click at [368, 151] on label "True" at bounding box center [362, 143] width 50 height 20
click at [348, 147] on input "True" at bounding box center [344, 144] width 7 height 6
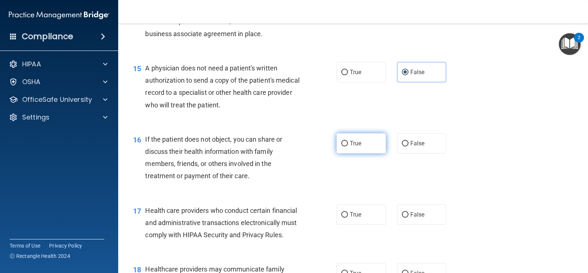
radio input "true"
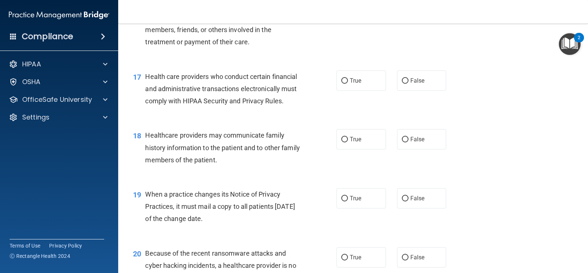
scroll to position [1033, 0]
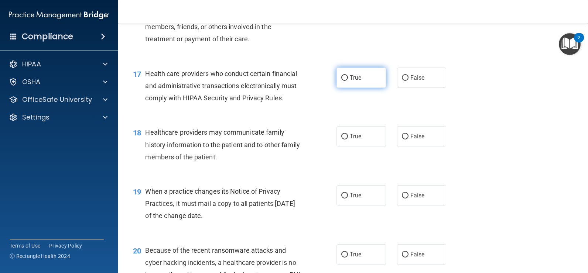
click at [378, 88] on label "True" at bounding box center [362, 78] width 50 height 20
click at [348, 81] on input "True" at bounding box center [344, 78] width 7 height 6
radio input "true"
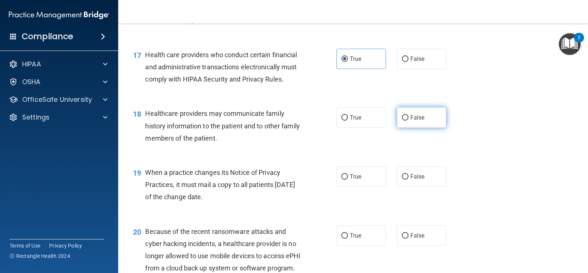
click at [402, 128] on label "False" at bounding box center [422, 118] width 50 height 20
click at [402, 121] on input "False" at bounding box center [405, 118] width 7 height 6
radio input "true"
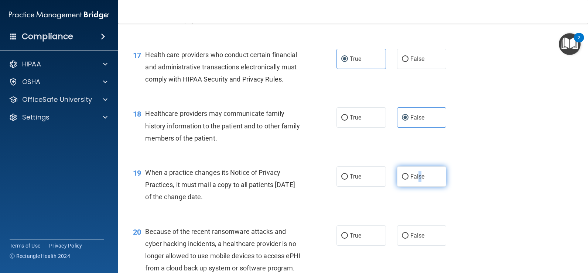
click at [417, 187] on label "False" at bounding box center [422, 177] width 50 height 20
click at [402, 180] on input "False" at bounding box center [405, 177] width 7 height 6
radio input "true"
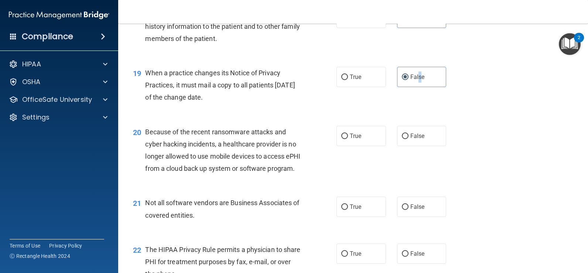
scroll to position [1180, 0]
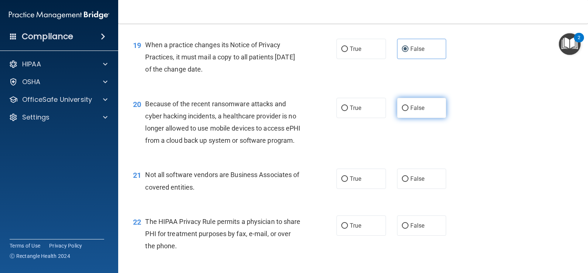
click at [413, 118] on label "False" at bounding box center [422, 108] width 50 height 20
click at [409, 111] on input "False" at bounding box center [405, 109] width 7 height 6
radio input "true"
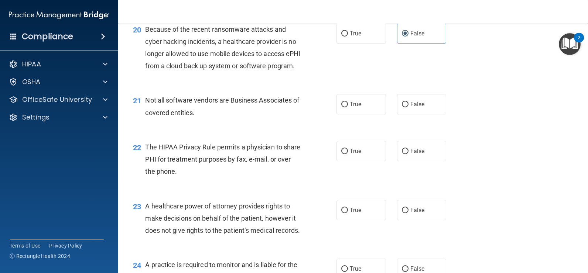
scroll to position [1267, 0]
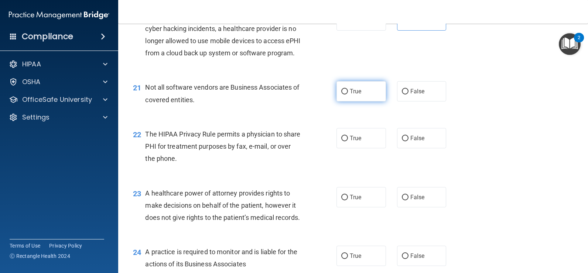
click at [366, 102] on label "True" at bounding box center [362, 91] width 50 height 20
click at [348, 95] on input "True" at bounding box center [344, 92] width 7 height 6
radio input "true"
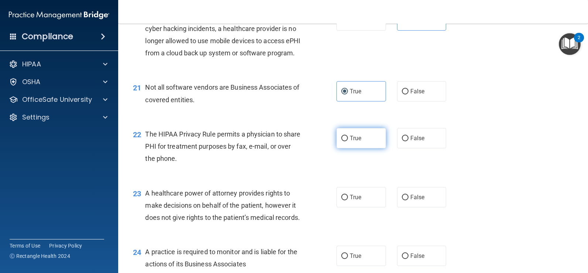
click at [374, 149] on label "True" at bounding box center [362, 138] width 50 height 20
click at [348, 142] on input "True" at bounding box center [344, 139] width 7 height 6
radio input "true"
click at [412, 201] on span "False" at bounding box center [418, 197] width 14 height 7
click at [409, 201] on input "False" at bounding box center [405, 198] width 7 height 6
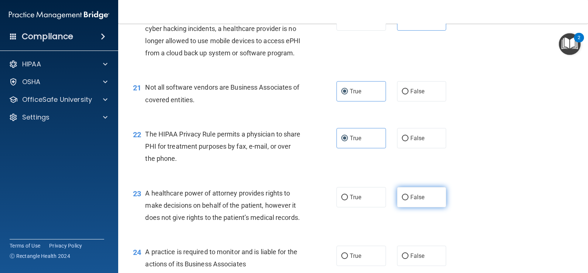
radio input "true"
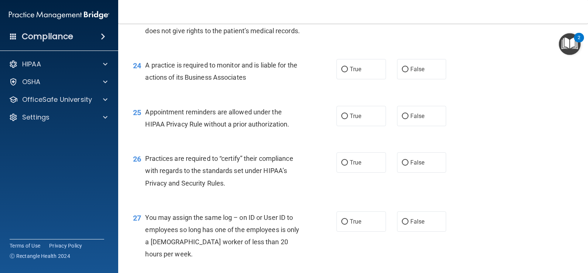
scroll to position [1458, 0]
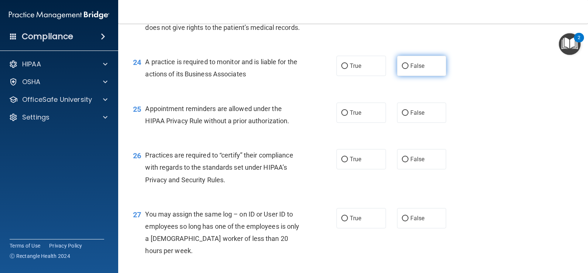
click at [411, 69] on span "False" at bounding box center [418, 65] width 14 height 7
click at [408, 69] on input "False" at bounding box center [405, 67] width 7 height 6
radio input "true"
click at [374, 123] on label "True" at bounding box center [362, 113] width 50 height 20
click at [348, 116] on input "True" at bounding box center [344, 113] width 7 height 6
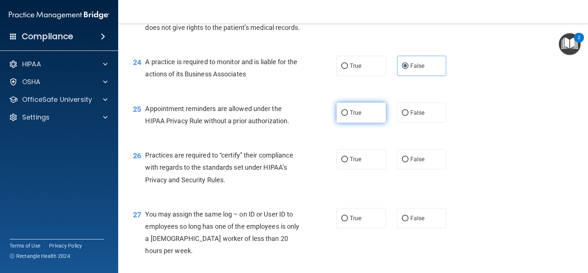
radio input "true"
click at [354, 163] on span "True" at bounding box center [355, 159] width 11 height 7
click at [348, 163] on input "True" at bounding box center [344, 160] width 7 height 6
radio input "true"
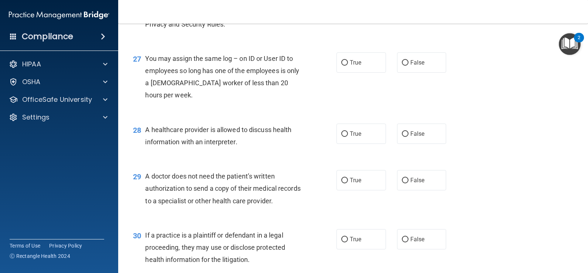
scroll to position [1617, 0]
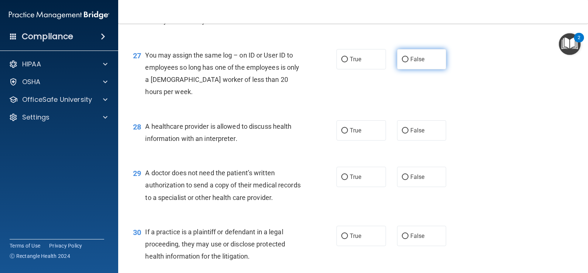
click at [409, 69] on label "False" at bounding box center [422, 59] width 50 height 20
click at [409, 62] on input "False" at bounding box center [405, 60] width 7 height 6
radio input "true"
click at [367, 141] on label "True" at bounding box center [362, 130] width 50 height 20
click at [348, 134] on input "True" at bounding box center [344, 131] width 7 height 6
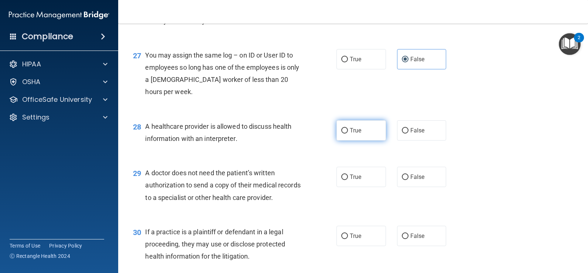
radio input "true"
click at [362, 187] on label "True" at bounding box center [362, 177] width 50 height 20
click at [348, 180] on input "True" at bounding box center [344, 178] width 7 height 6
radio input "true"
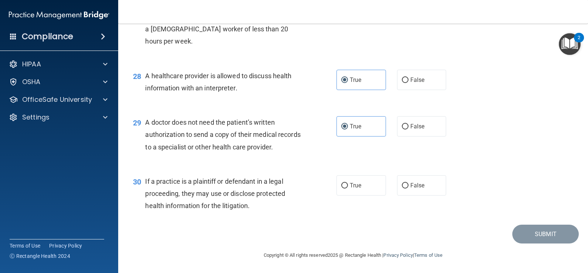
scroll to position [1717, 0]
click at [342, 177] on label "True" at bounding box center [362, 186] width 50 height 20
click at [342, 183] on input "True" at bounding box center [344, 186] width 7 height 6
radio input "true"
click at [550, 236] on button "Submit" at bounding box center [545, 234] width 67 height 19
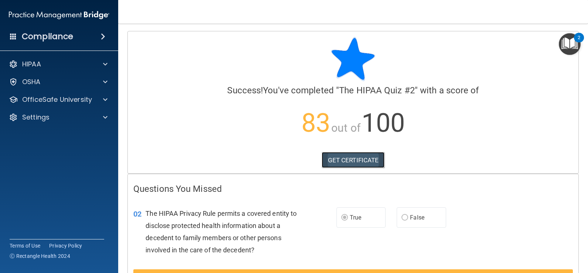
click at [350, 165] on link "GET CERTIFICATE" at bounding box center [353, 160] width 63 height 16
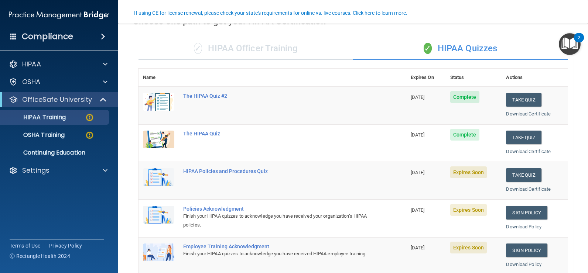
scroll to position [74, 0]
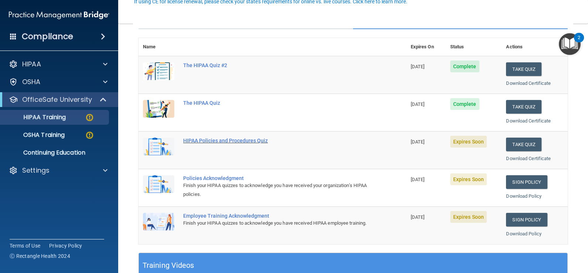
click at [199, 138] on div "HIPAA Policies and Procedures Quiz" at bounding box center [276, 141] width 186 height 6
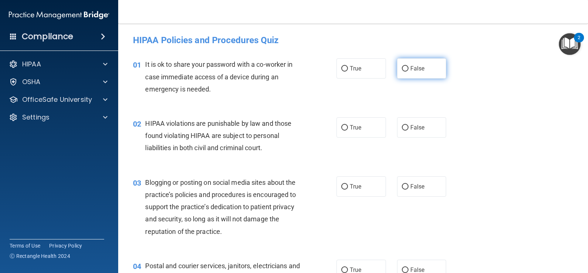
click at [407, 64] on label "False" at bounding box center [422, 68] width 50 height 20
click at [407, 66] on input "False" at bounding box center [405, 69] width 7 height 6
radio input "true"
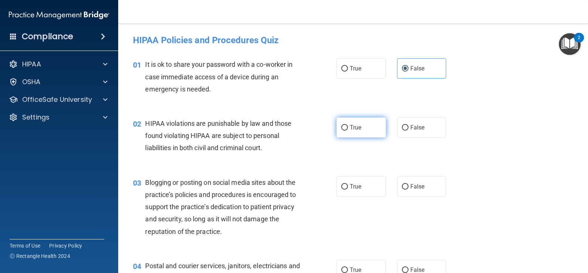
click at [373, 134] on label "True" at bounding box center [362, 127] width 50 height 20
click at [348, 131] on input "True" at bounding box center [344, 128] width 7 height 6
radio input "true"
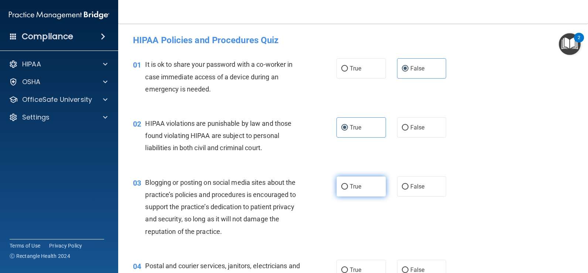
click at [361, 193] on label "True" at bounding box center [362, 187] width 50 height 20
click at [348, 190] on input "True" at bounding box center [344, 187] width 7 height 6
radio input "true"
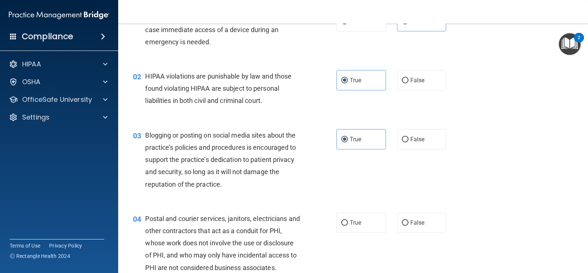
scroll to position [111, 0]
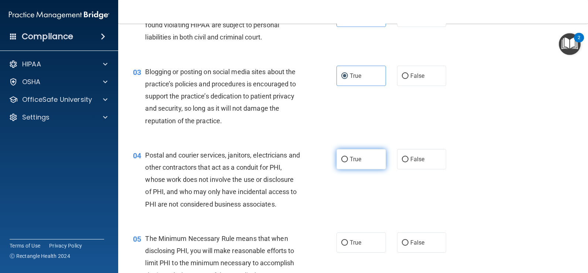
click at [369, 159] on label "True" at bounding box center [362, 159] width 50 height 20
click at [348, 159] on input "True" at bounding box center [344, 160] width 7 height 6
radio input "true"
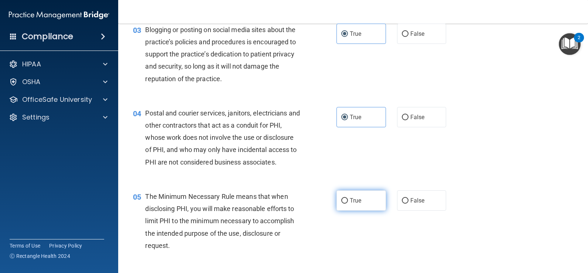
scroll to position [185, 0]
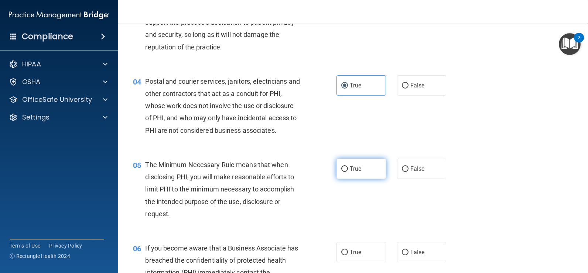
click at [370, 175] on label "True" at bounding box center [362, 169] width 50 height 20
click at [348, 172] on input "True" at bounding box center [344, 170] width 7 height 6
radio input "true"
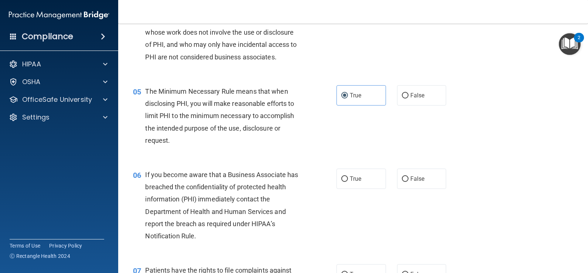
scroll to position [259, 0]
click at [358, 180] on span "True" at bounding box center [355, 178] width 11 height 7
click at [348, 180] on input "True" at bounding box center [344, 179] width 7 height 6
radio input "true"
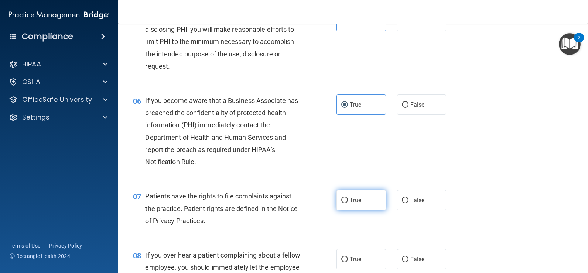
click at [337, 210] on label "True" at bounding box center [362, 200] width 50 height 20
click at [341, 204] on input "True" at bounding box center [344, 201] width 7 height 6
radio input "true"
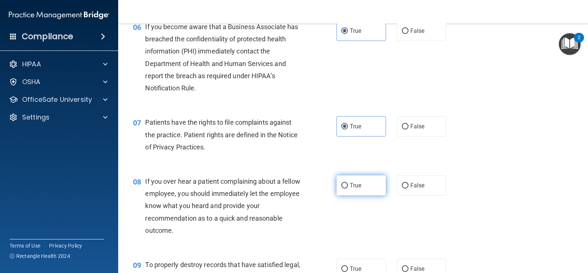
click at [364, 194] on label "True" at bounding box center [362, 186] width 50 height 20
click at [348, 189] on input "True" at bounding box center [344, 186] width 7 height 6
radio input "true"
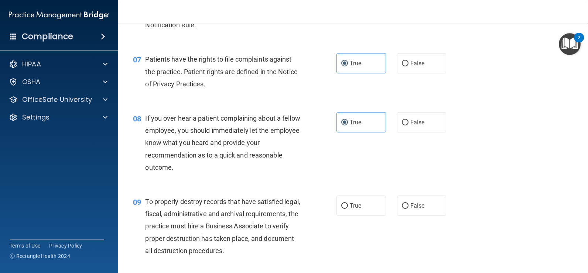
scroll to position [517, 0]
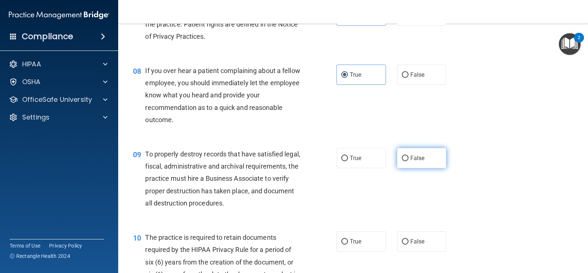
click at [402, 159] on input "False" at bounding box center [405, 159] width 7 height 6
radio input "true"
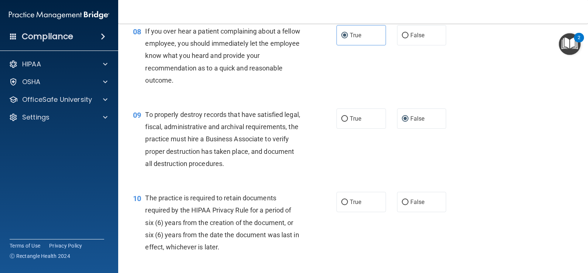
scroll to position [591, 0]
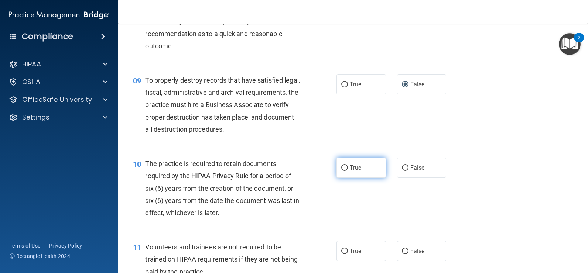
click at [341, 166] on input "True" at bounding box center [344, 169] width 7 height 6
radio input "true"
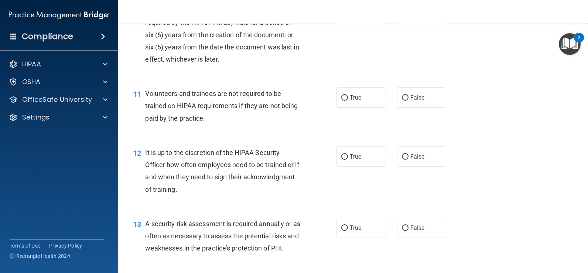
scroll to position [702, 0]
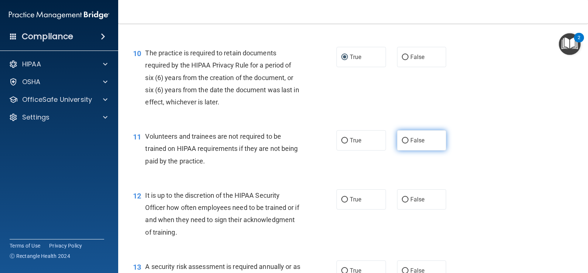
click at [412, 143] on span "False" at bounding box center [418, 140] width 14 height 7
click at [409, 143] on input "False" at bounding box center [405, 141] width 7 height 6
radio input "true"
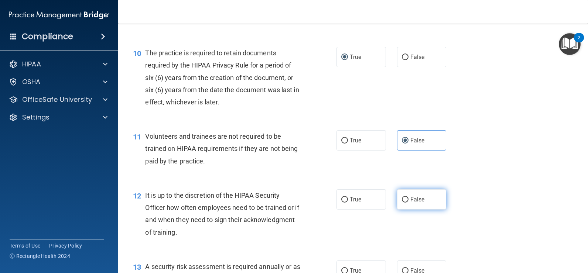
click at [440, 202] on label "False" at bounding box center [422, 200] width 50 height 20
click at [409, 202] on input "False" at bounding box center [405, 200] width 7 height 6
radio input "true"
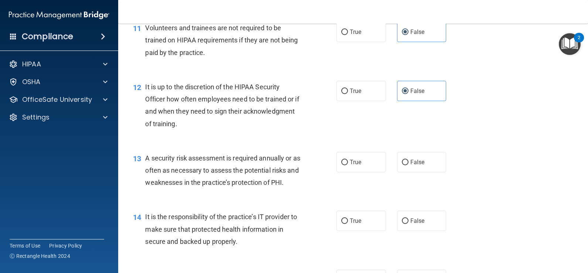
scroll to position [864, 0]
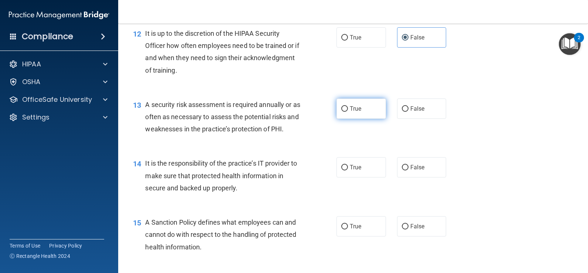
click at [363, 113] on label "True" at bounding box center [362, 109] width 50 height 20
click at [348, 112] on input "True" at bounding box center [344, 109] width 7 height 6
radio input "true"
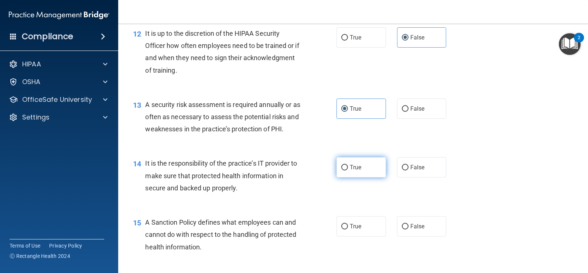
click at [357, 176] on label "True" at bounding box center [362, 167] width 50 height 20
click at [348, 171] on input "True" at bounding box center [344, 168] width 7 height 6
radio input "true"
click at [346, 221] on label "True" at bounding box center [362, 227] width 50 height 20
click at [346, 224] on input "True" at bounding box center [344, 227] width 7 height 6
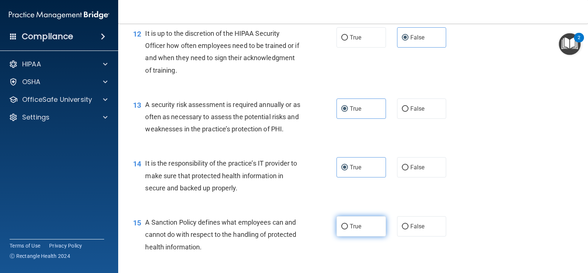
radio input "true"
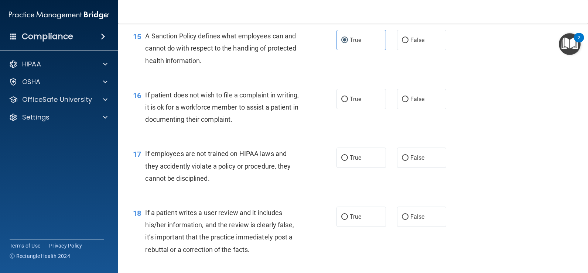
scroll to position [1054, 0]
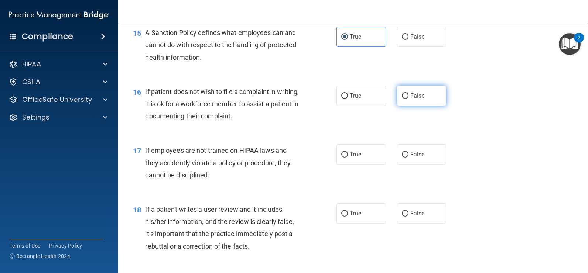
click at [426, 96] on label "False" at bounding box center [422, 96] width 50 height 20
click at [409, 96] on input "False" at bounding box center [405, 96] width 7 height 6
radio input "true"
click at [398, 159] on label "False" at bounding box center [422, 154] width 50 height 20
click at [402, 158] on input "False" at bounding box center [405, 155] width 7 height 6
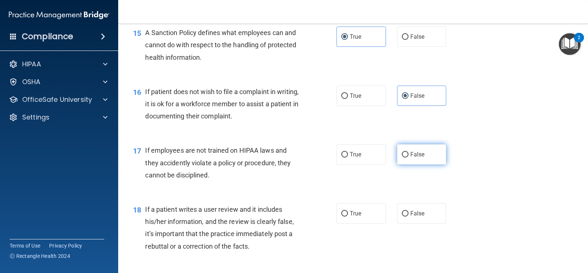
radio input "true"
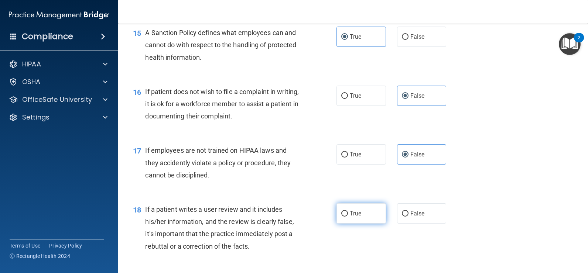
click at [362, 215] on label "True" at bounding box center [362, 214] width 50 height 20
click at [348, 215] on input "True" at bounding box center [344, 214] width 7 height 6
radio input "true"
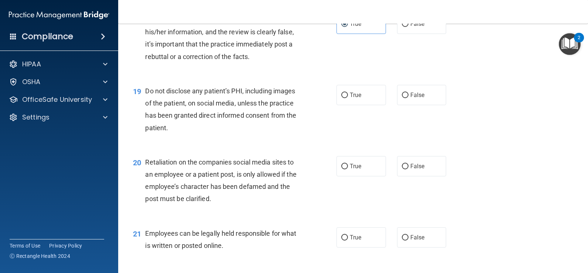
scroll to position [1231, 0]
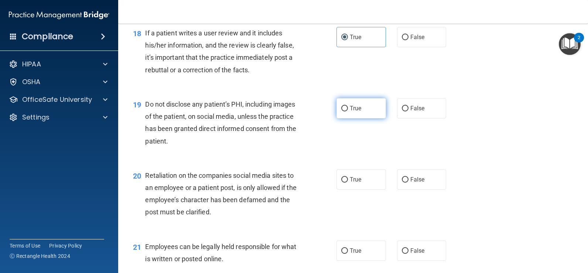
click at [349, 114] on label "True" at bounding box center [362, 108] width 50 height 20
click at [348, 112] on input "True" at bounding box center [344, 109] width 7 height 6
radio input "true"
click at [367, 174] on label "True" at bounding box center [362, 180] width 50 height 20
click at [348, 177] on input "True" at bounding box center [344, 180] width 7 height 6
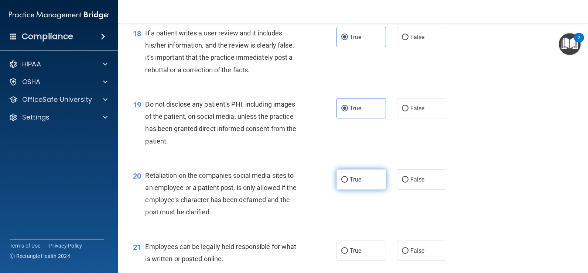
radio input "true"
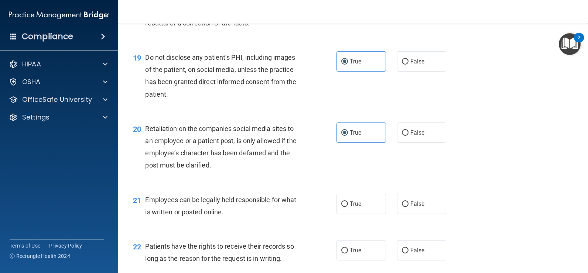
scroll to position [1318, 0]
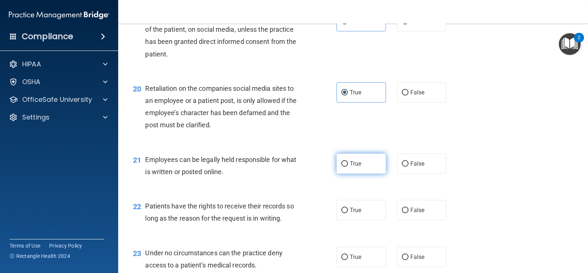
click at [379, 165] on label "True" at bounding box center [362, 164] width 50 height 20
click at [348, 165] on input "True" at bounding box center [344, 164] width 7 height 6
radio input "true"
click at [367, 208] on label "True" at bounding box center [362, 210] width 50 height 20
click at [348, 208] on input "True" at bounding box center [344, 211] width 7 height 6
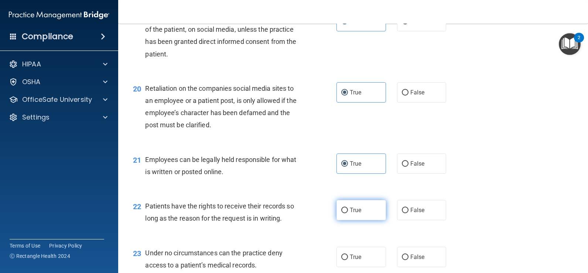
radio input "true"
click at [426, 251] on label "False" at bounding box center [422, 257] width 50 height 20
click at [409, 255] on input "False" at bounding box center [405, 258] width 7 height 6
radio input "true"
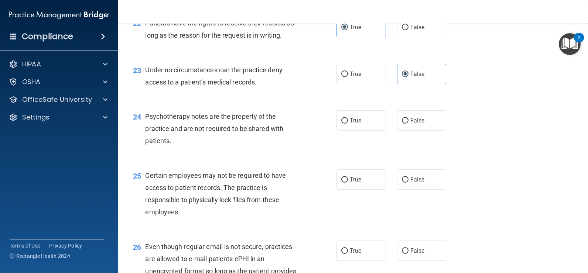
scroll to position [1505, 0]
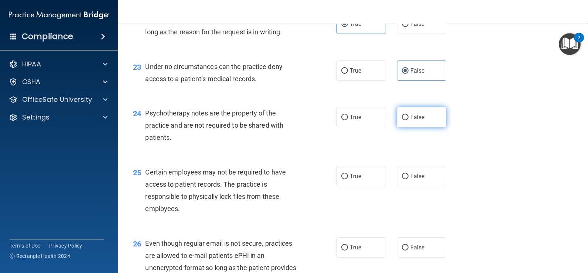
click at [411, 121] on label "False" at bounding box center [422, 117] width 50 height 20
click at [409, 120] on input "False" at bounding box center [405, 118] width 7 height 6
radio input "true"
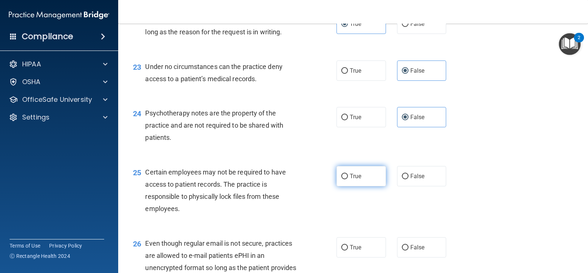
click at [350, 179] on span "True" at bounding box center [355, 176] width 11 height 7
click at [348, 179] on input "True" at bounding box center [344, 177] width 7 height 6
radio input "true"
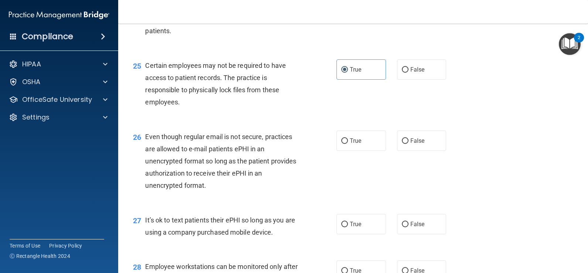
scroll to position [1615, 0]
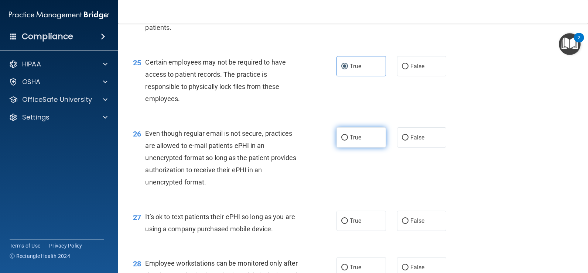
click at [354, 143] on label "True" at bounding box center [362, 137] width 50 height 20
click at [348, 141] on input "True" at bounding box center [344, 138] width 7 height 6
radio input "true"
click at [437, 228] on label "False" at bounding box center [422, 221] width 50 height 20
click at [409, 224] on input "False" at bounding box center [405, 222] width 7 height 6
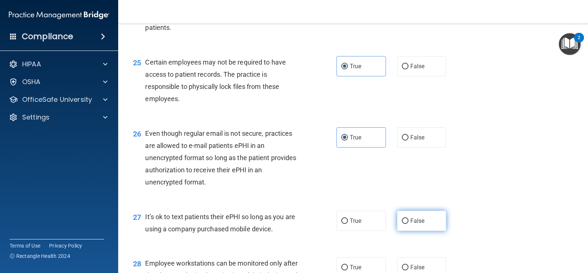
radio input "true"
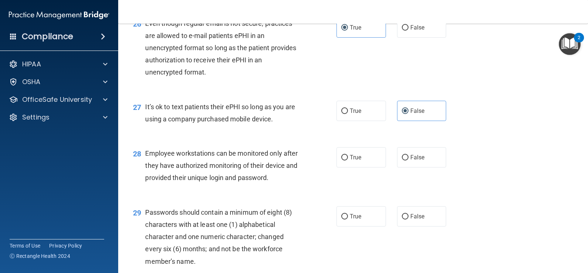
scroll to position [1728, 0]
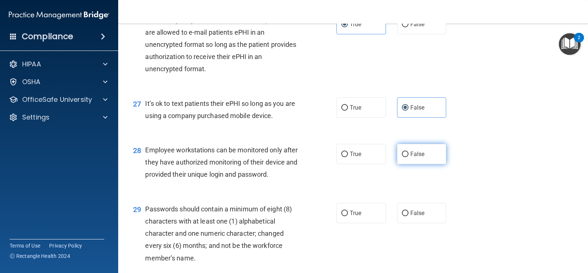
click at [401, 149] on label "False" at bounding box center [422, 154] width 50 height 20
click at [402, 152] on input "False" at bounding box center [405, 155] width 7 height 6
radio input "true"
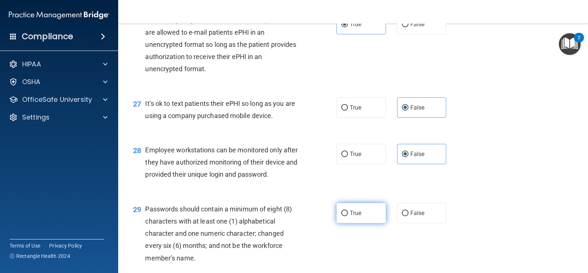
click at [354, 216] on span "True" at bounding box center [355, 213] width 11 height 7
click at [348, 216] on input "True" at bounding box center [344, 214] width 7 height 6
radio input "true"
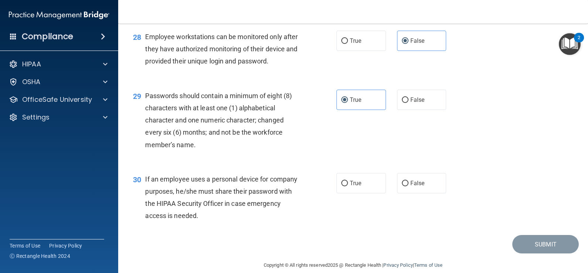
scroll to position [1852, 0]
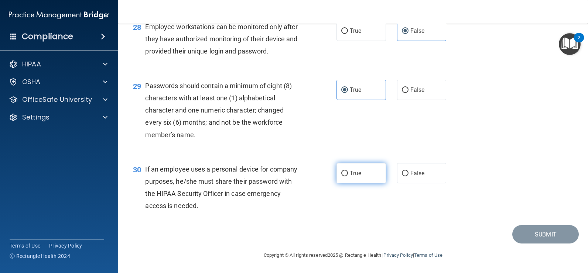
click at [363, 179] on label "True" at bounding box center [362, 173] width 50 height 20
click at [348, 177] on input "True" at bounding box center [344, 174] width 7 height 6
radio input "true"
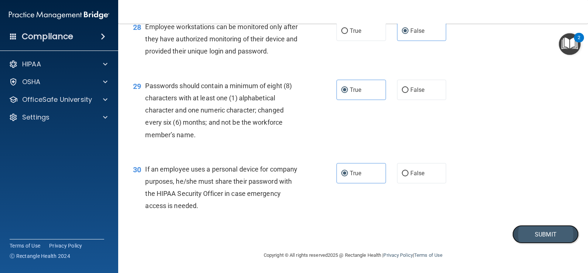
click at [524, 234] on button "Submit" at bounding box center [545, 234] width 67 height 19
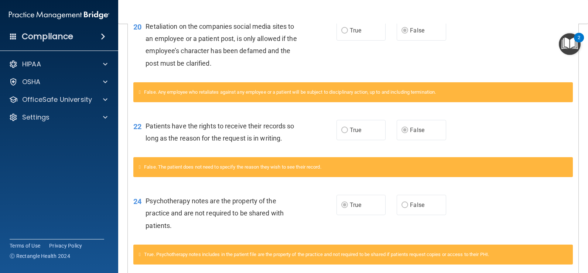
scroll to position [936, 0]
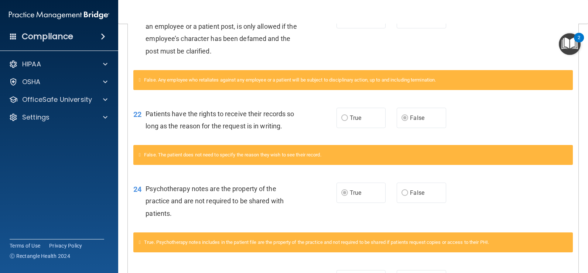
click at [581, 229] on main "Calculating your score.... You did not pass the " HIPAA Policies and Procedures…" at bounding box center [353, 149] width 470 height 250
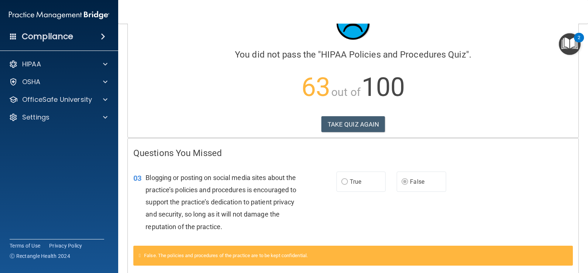
scroll to position [0, 0]
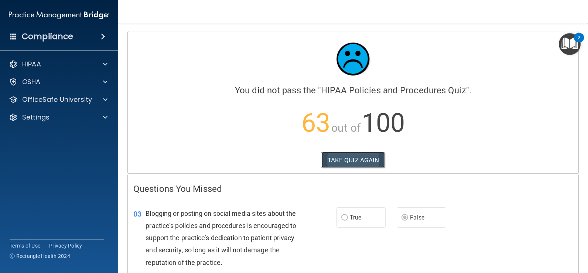
click at [364, 163] on button "TAKE QUIZ AGAIN" at bounding box center [353, 160] width 64 height 16
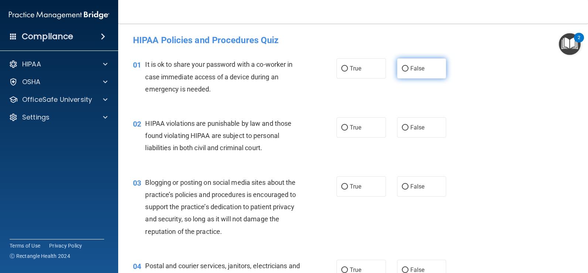
click at [397, 75] on label "False" at bounding box center [422, 68] width 50 height 20
click at [402, 72] on input "False" at bounding box center [405, 69] width 7 height 6
radio input "true"
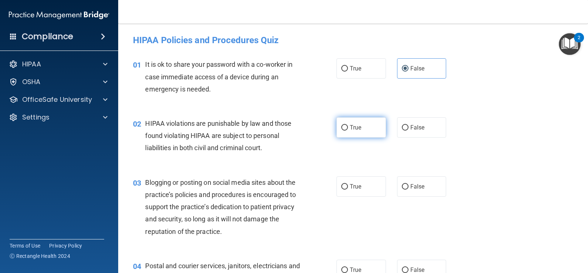
click at [367, 120] on label "True" at bounding box center [362, 127] width 50 height 20
click at [348, 125] on input "True" at bounding box center [344, 128] width 7 height 6
radio input "true"
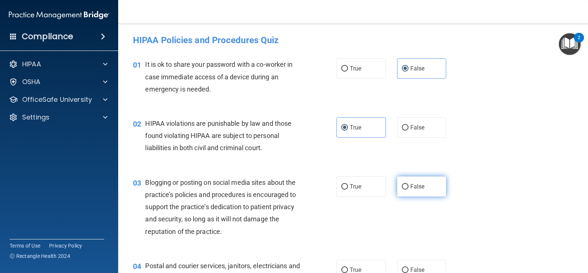
click at [427, 189] on label "False" at bounding box center [422, 187] width 50 height 20
click at [409, 189] on input "False" at bounding box center [405, 187] width 7 height 6
radio input "true"
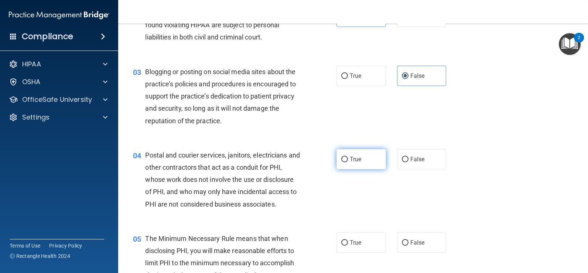
click at [366, 160] on label "True" at bounding box center [362, 159] width 50 height 20
click at [348, 160] on input "True" at bounding box center [344, 160] width 7 height 6
radio input "true"
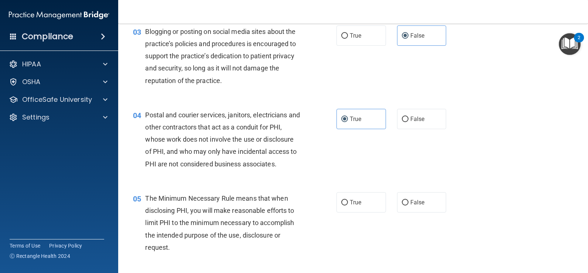
scroll to position [222, 0]
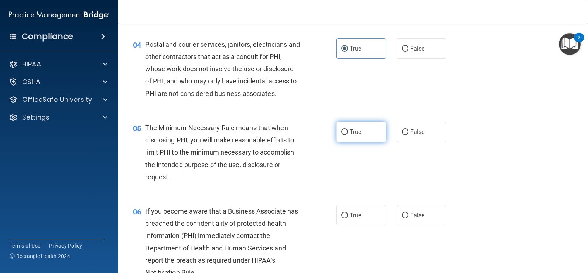
click at [363, 139] on label "True" at bounding box center [362, 132] width 50 height 20
click at [348, 135] on input "True" at bounding box center [344, 133] width 7 height 6
radio input "true"
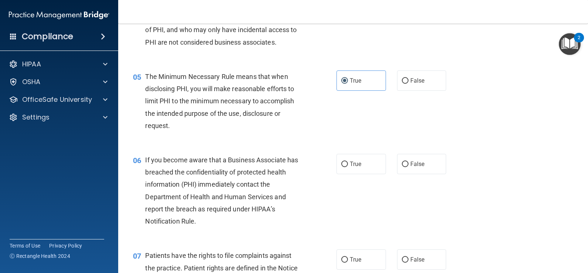
scroll to position [333, 0]
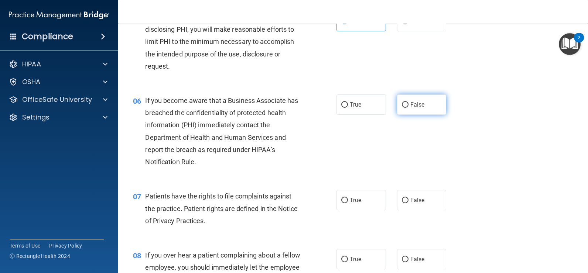
click at [416, 106] on span "False" at bounding box center [418, 104] width 14 height 7
click at [409, 106] on input "False" at bounding box center [405, 105] width 7 height 6
radio input "true"
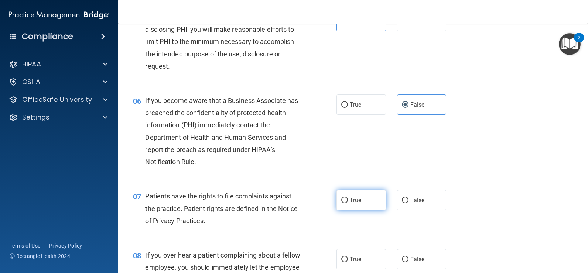
click at [357, 204] on span "True" at bounding box center [355, 200] width 11 height 7
click at [348, 204] on input "True" at bounding box center [344, 201] width 7 height 6
radio input "true"
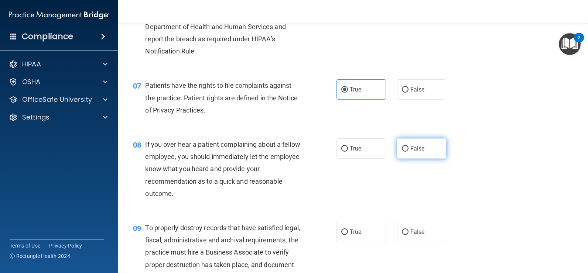
click at [423, 156] on label "False" at bounding box center [422, 149] width 50 height 20
click at [409, 152] on input "False" at bounding box center [405, 149] width 7 height 6
radio input "true"
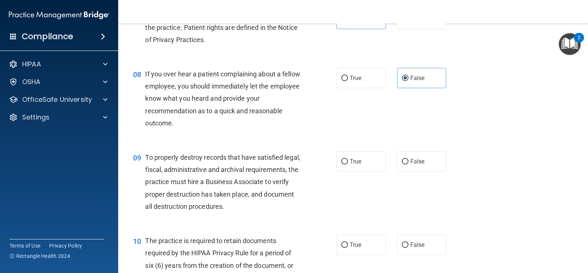
scroll to position [554, 0]
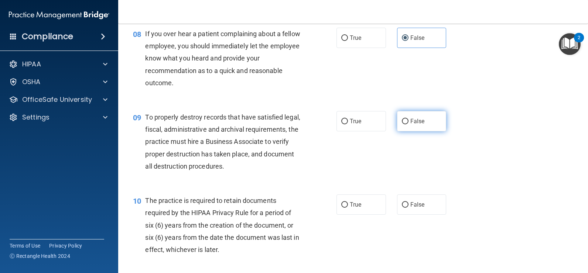
click at [411, 123] on span "False" at bounding box center [418, 121] width 14 height 7
click at [409, 123] on input "False" at bounding box center [405, 122] width 7 height 6
radio input "true"
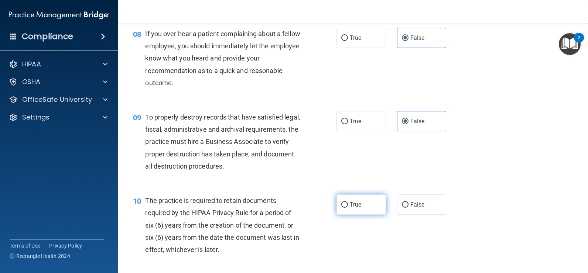
click at [357, 203] on span "True" at bounding box center [355, 204] width 11 height 7
click at [348, 203] on input "True" at bounding box center [344, 205] width 7 height 6
radio input "true"
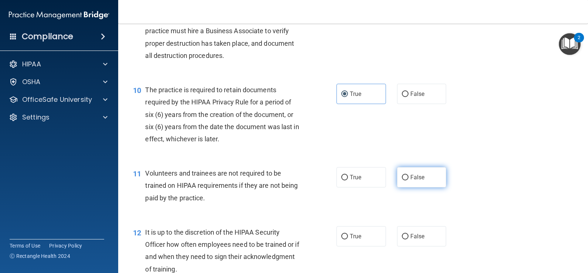
click at [430, 183] on label "False" at bounding box center [422, 177] width 50 height 20
click at [409, 181] on input "False" at bounding box center [405, 178] width 7 height 6
radio input "true"
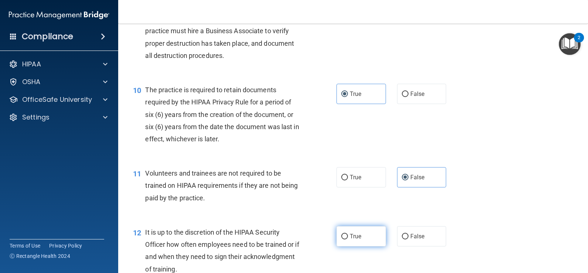
scroll to position [702, 0]
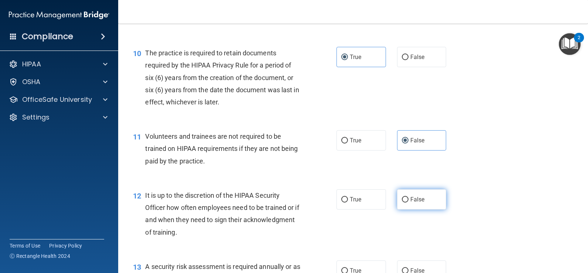
click at [405, 207] on label "False" at bounding box center [422, 200] width 50 height 20
click at [405, 203] on input "False" at bounding box center [405, 200] width 7 height 6
radio input "true"
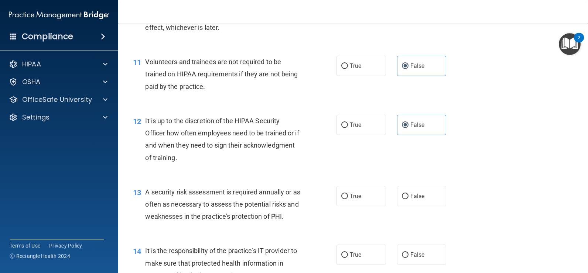
scroll to position [813, 0]
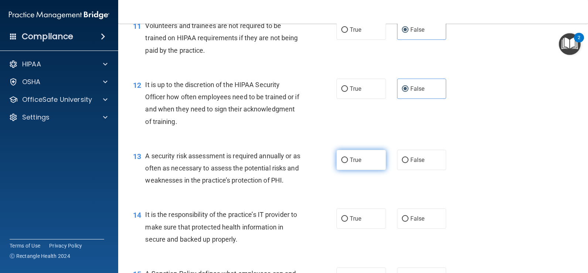
click at [362, 160] on label "True" at bounding box center [362, 160] width 50 height 20
click at [348, 160] on input "True" at bounding box center [344, 161] width 7 height 6
radio input "true"
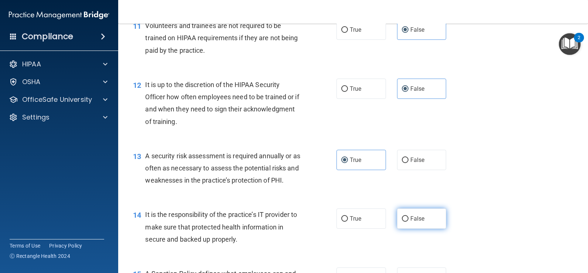
click at [403, 220] on input "False" at bounding box center [405, 220] width 7 height 6
radio input "true"
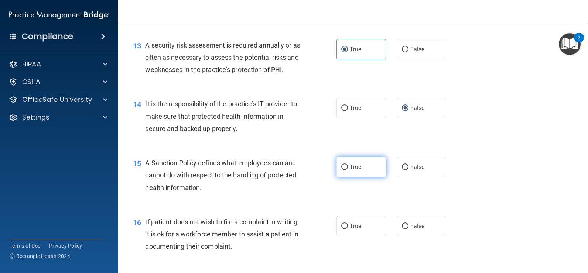
click at [374, 175] on label "True" at bounding box center [362, 167] width 50 height 20
click at [348, 170] on input "True" at bounding box center [344, 168] width 7 height 6
radio input "true"
click at [373, 232] on label "True" at bounding box center [362, 226] width 50 height 20
click at [348, 229] on input "True" at bounding box center [344, 227] width 7 height 6
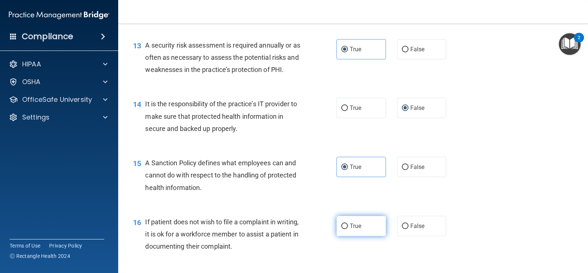
radio input "true"
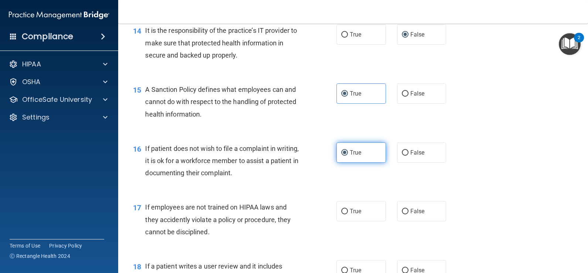
scroll to position [998, 0]
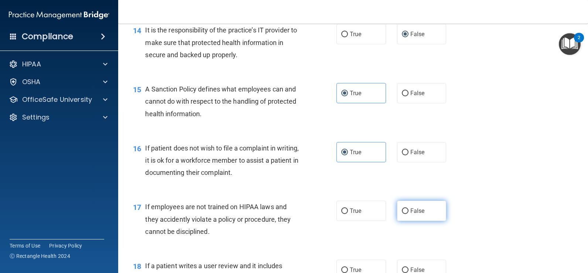
click at [413, 214] on span "False" at bounding box center [418, 211] width 14 height 7
click at [409, 214] on input "False" at bounding box center [405, 212] width 7 height 6
radio input "true"
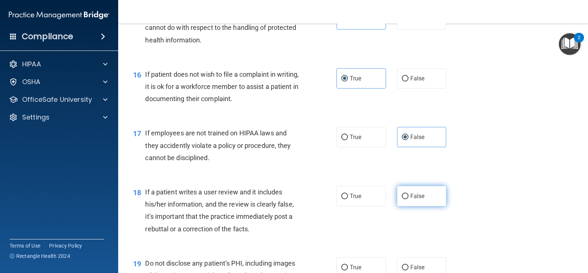
click at [411, 196] on span "False" at bounding box center [418, 196] width 14 height 7
click at [409, 196] on input "False" at bounding box center [405, 197] width 7 height 6
radio input "true"
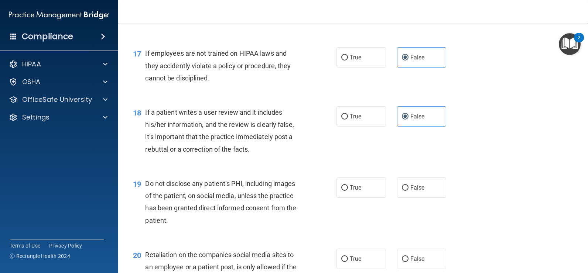
scroll to position [1219, 0]
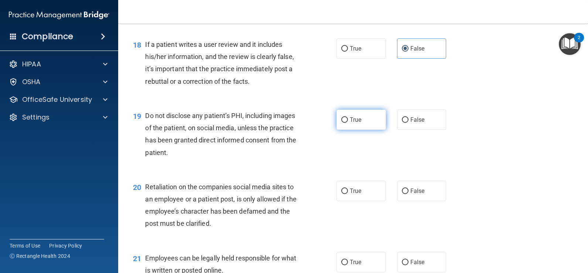
click at [378, 123] on label "True" at bounding box center [362, 120] width 50 height 20
click at [348, 123] on input "True" at bounding box center [344, 120] width 7 height 6
radio input "true"
click at [380, 188] on label "True" at bounding box center [362, 191] width 50 height 20
click at [348, 189] on input "True" at bounding box center [344, 192] width 7 height 6
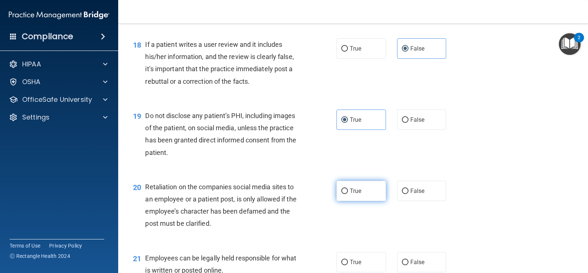
radio input "true"
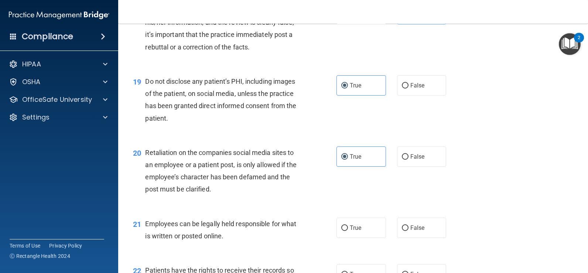
scroll to position [1293, 0]
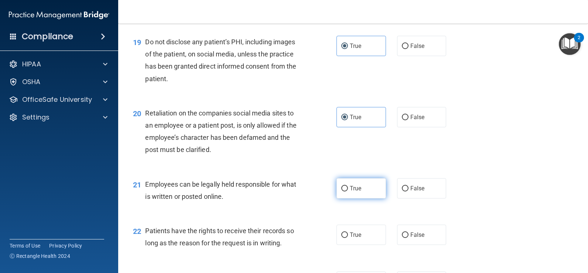
click at [376, 192] on label "True" at bounding box center [362, 188] width 50 height 20
click at [348, 192] on input "True" at bounding box center [344, 189] width 7 height 6
radio input "true"
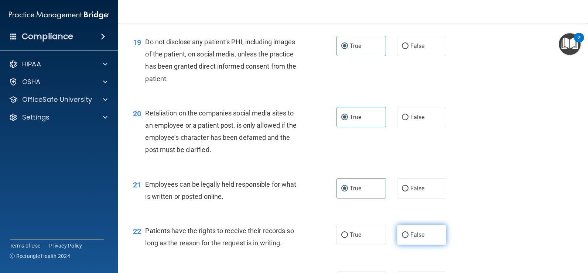
click at [411, 240] on label "False" at bounding box center [422, 235] width 50 height 20
click at [409, 238] on input "False" at bounding box center [405, 236] width 7 height 6
radio input "true"
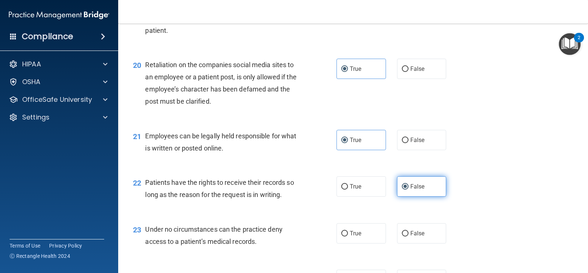
scroll to position [1404, 0]
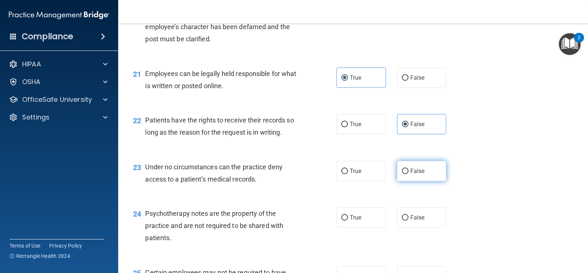
click at [411, 169] on span "False" at bounding box center [418, 171] width 14 height 7
click at [408, 169] on input "False" at bounding box center [405, 172] width 7 height 6
radio input "true"
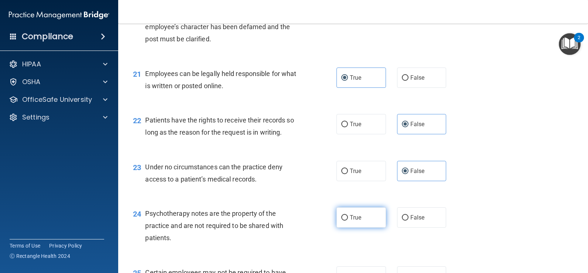
click at [376, 215] on label "True" at bounding box center [362, 218] width 50 height 20
click at [348, 215] on input "True" at bounding box center [344, 218] width 7 height 6
radio input "true"
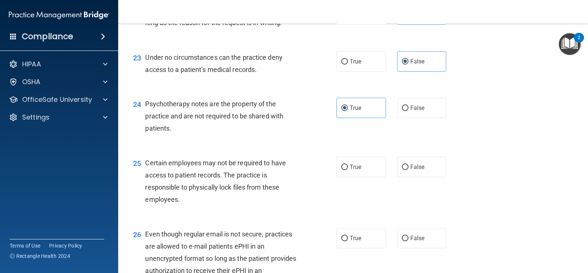
scroll to position [1515, 0]
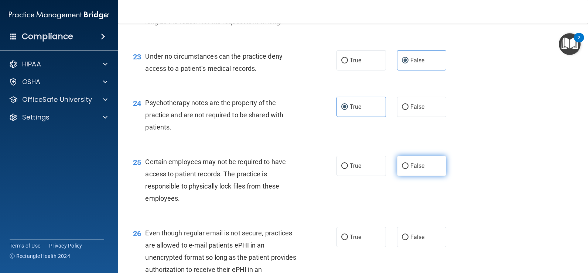
click at [402, 172] on label "False" at bounding box center [422, 166] width 50 height 20
click at [402, 169] on input "False" at bounding box center [405, 167] width 7 height 6
radio input "true"
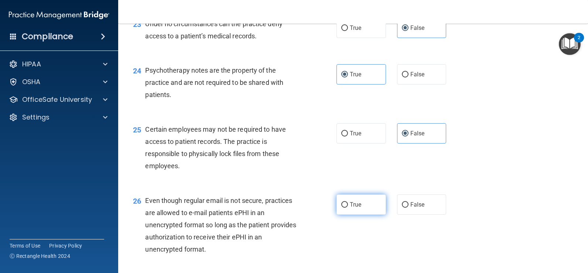
scroll to position [1589, 0]
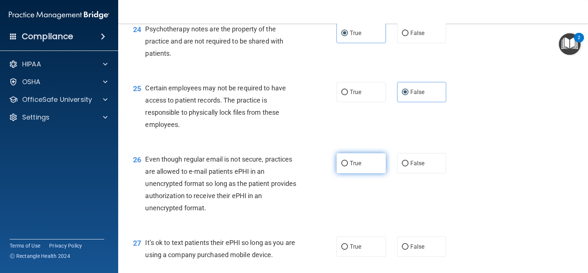
click at [370, 167] on label "True" at bounding box center [362, 163] width 50 height 20
click at [348, 167] on input "True" at bounding box center [344, 164] width 7 height 6
radio input "true"
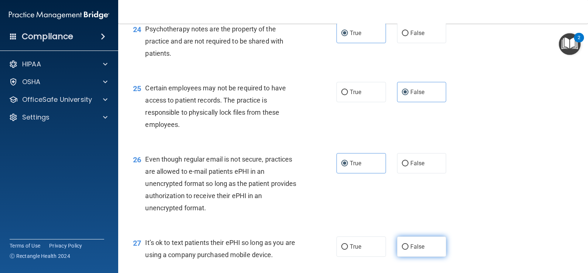
click at [411, 244] on span "False" at bounding box center [418, 246] width 14 height 7
click at [409, 245] on input "False" at bounding box center [405, 248] width 7 height 6
radio input "true"
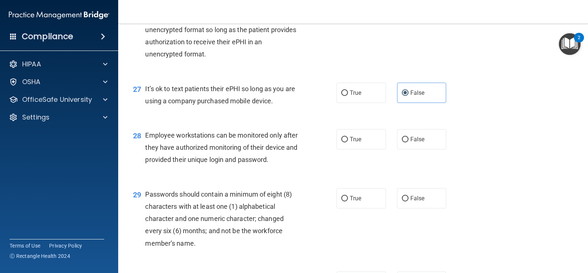
scroll to position [1737, 0]
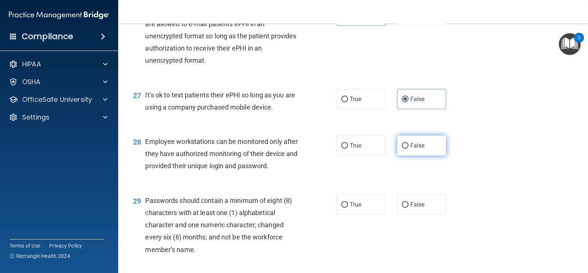
click at [435, 149] on label "False" at bounding box center [422, 146] width 50 height 20
click at [409, 149] on input "False" at bounding box center [405, 146] width 7 height 6
radio input "true"
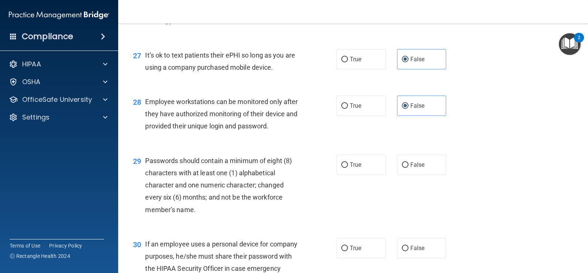
scroll to position [1810, 0]
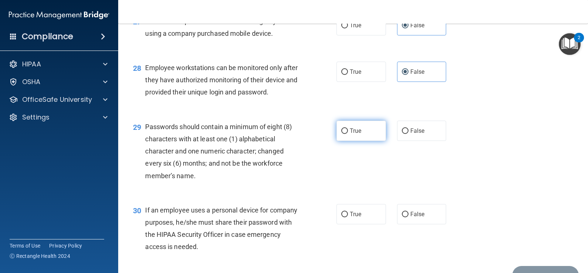
click at [363, 132] on label "True" at bounding box center [362, 131] width 50 height 20
click at [348, 132] on input "True" at bounding box center [344, 132] width 7 height 6
radio input "true"
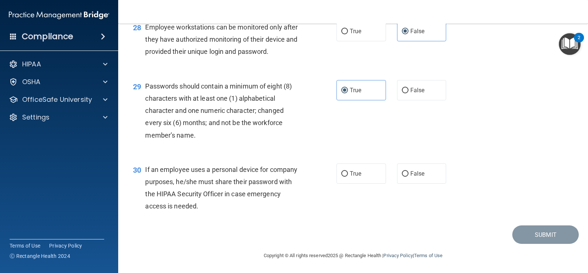
scroll to position [1852, 0]
click at [409, 178] on label "False" at bounding box center [422, 173] width 50 height 20
click at [409, 177] on input "False" at bounding box center [405, 174] width 7 height 6
radio input "true"
click at [529, 232] on button "Submit" at bounding box center [545, 234] width 67 height 19
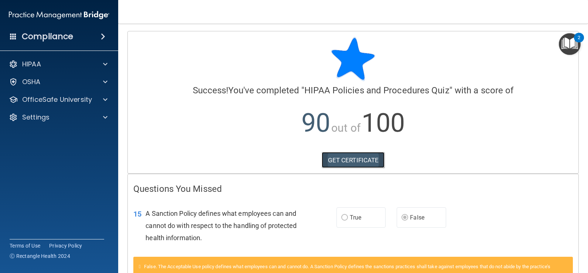
click at [355, 160] on link "GET CERTIFICATE" at bounding box center [353, 160] width 63 height 16
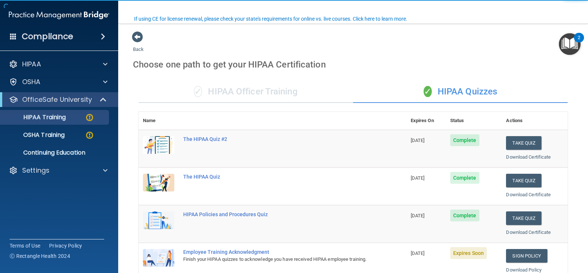
scroll to position [148, 0]
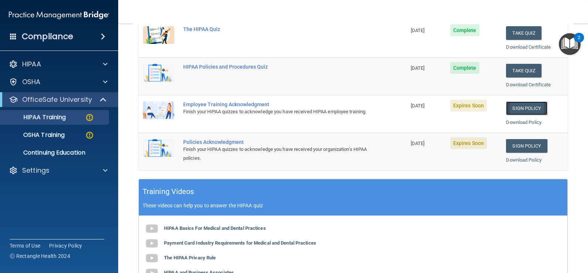
click at [513, 108] on link "Sign Policy" at bounding box center [526, 109] width 41 height 14
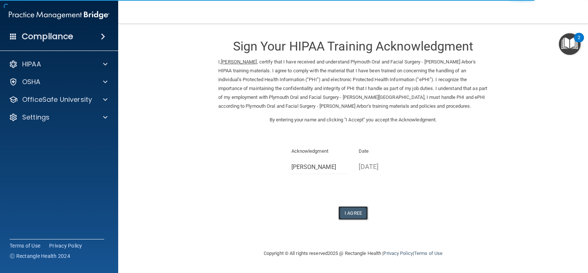
click at [348, 210] on button "I Agree" at bounding box center [353, 214] width 30 height 14
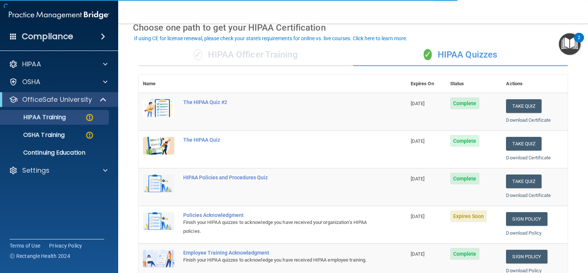
scroll to position [111, 0]
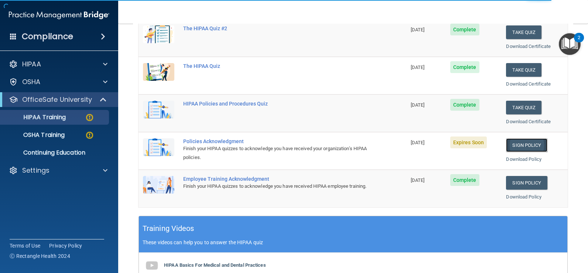
click at [506, 147] on link "Sign Policy" at bounding box center [526, 146] width 41 height 14
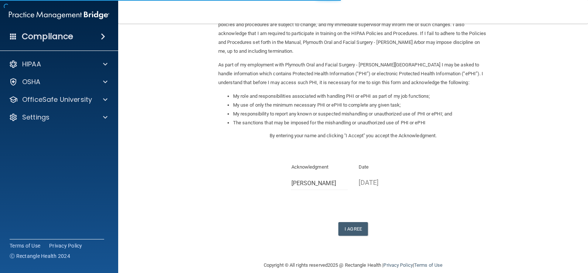
scroll to position [65, 0]
click at [355, 221] on button "I Agree" at bounding box center [353, 228] width 30 height 14
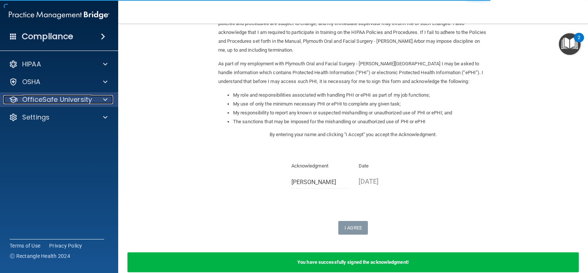
click at [68, 101] on p "OfficeSafe University" at bounding box center [57, 99] width 70 height 9
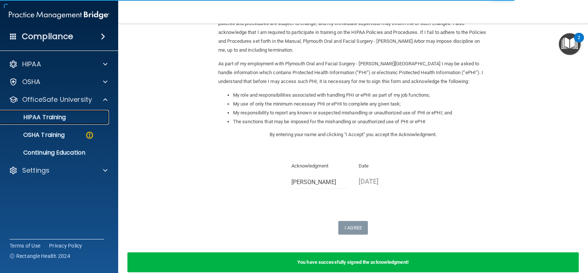
click at [49, 122] on link "HIPAA Training" at bounding box center [51, 117] width 116 height 15
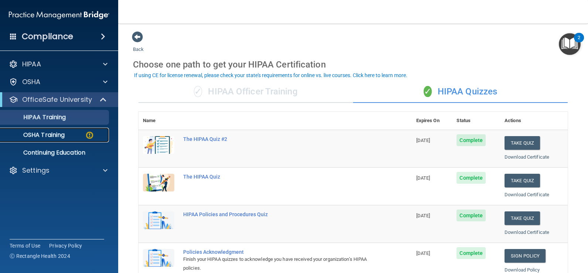
click at [75, 132] on div "OSHA Training" at bounding box center [55, 135] width 101 height 7
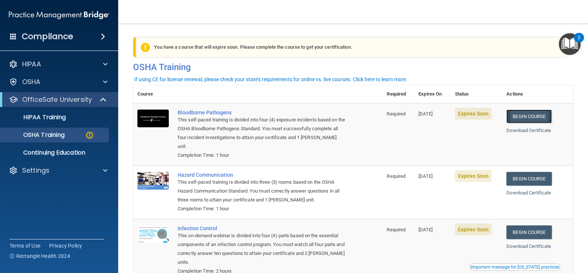
click at [519, 119] on link "Begin Course" at bounding box center [529, 117] width 45 height 14
click at [522, 117] on link "Begin Course" at bounding box center [529, 117] width 45 height 14
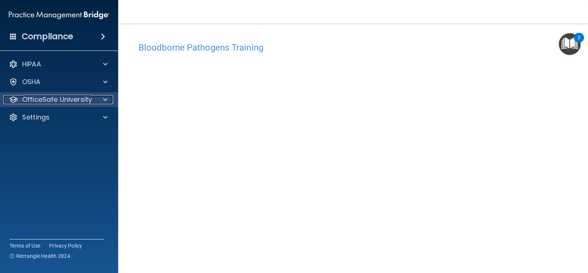
click at [45, 97] on p "OfficeSafe University" at bounding box center [57, 99] width 70 height 9
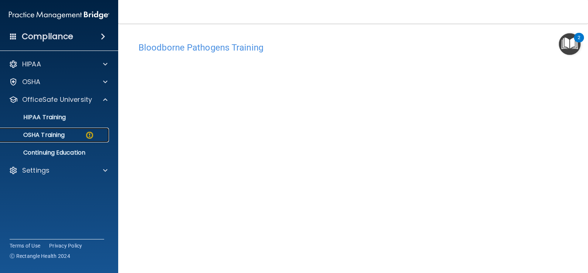
click at [44, 134] on p "OSHA Training" at bounding box center [35, 135] width 60 height 7
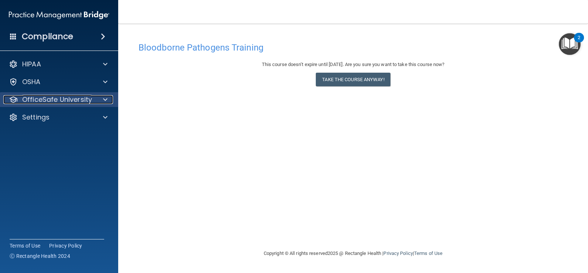
click at [38, 95] on p "OfficeSafe University" at bounding box center [57, 99] width 70 height 9
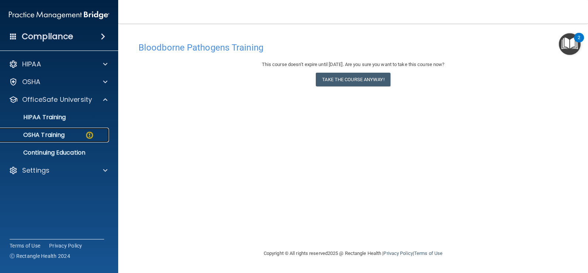
click at [39, 133] on p "OSHA Training" at bounding box center [35, 135] width 60 height 7
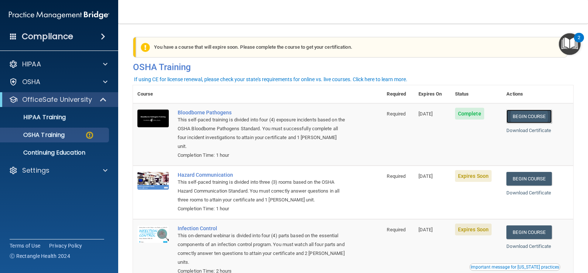
click at [527, 119] on link "Begin Course" at bounding box center [529, 117] width 45 height 14
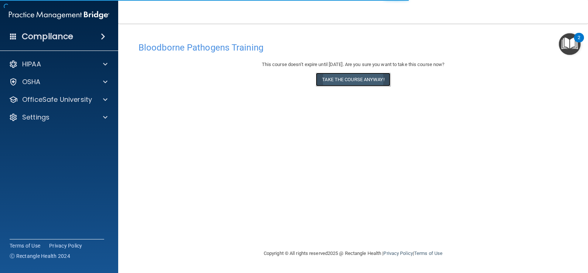
click at [342, 76] on button "Take the course anyway!" at bounding box center [353, 80] width 74 height 14
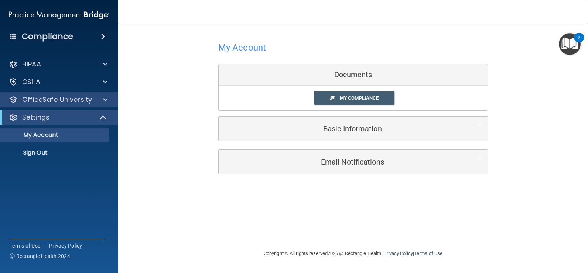
click at [52, 106] on div "OfficeSafe University" at bounding box center [59, 99] width 119 height 15
click at [106, 101] on span at bounding box center [105, 99] width 4 height 9
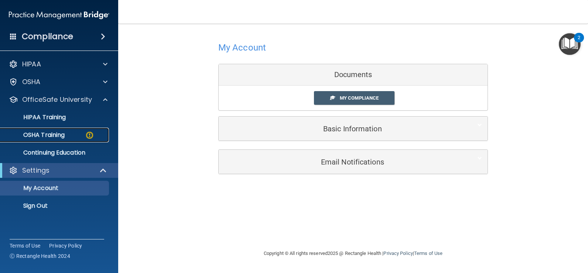
click at [69, 137] on div "OSHA Training" at bounding box center [55, 135] width 101 height 7
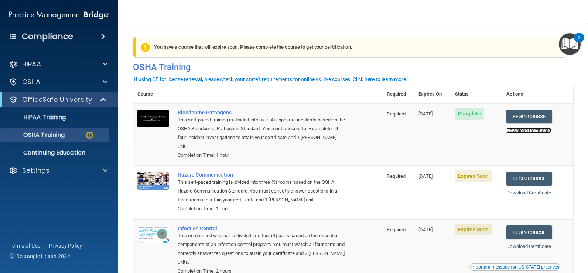
click at [514, 131] on link "Download Certificate" at bounding box center [529, 131] width 45 height 6
click at [517, 172] on link "Begin Course" at bounding box center [529, 179] width 45 height 14
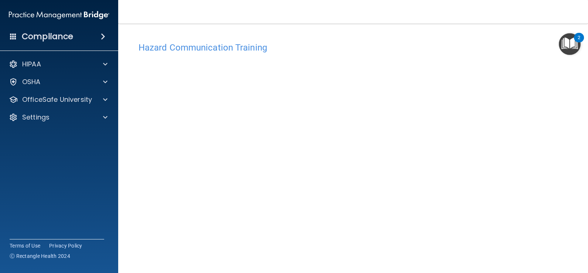
scroll to position [4, 0]
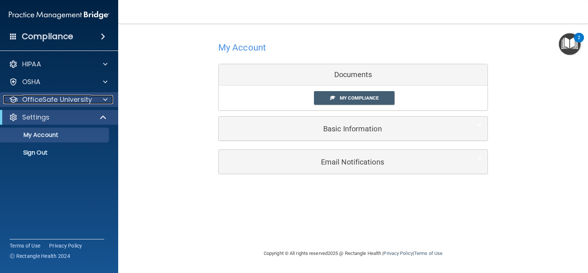
click at [93, 101] on div "OfficeSafe University" at bounding box center [49, 99] width 92 height 9
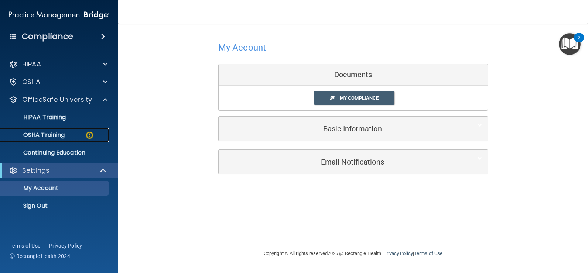
click at [82, 140] on link "OSHA Training" at bounding box center [51, 135] width 116 height 15
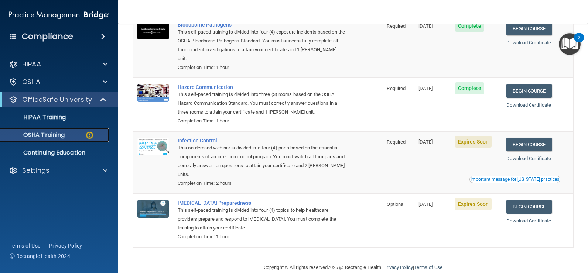
scroll to position [93, 0]
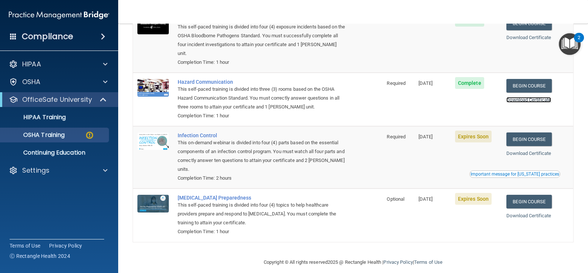
click at [513, 97] on link "Download Certificate" at bounding box center [529, 100] width 45 height 6
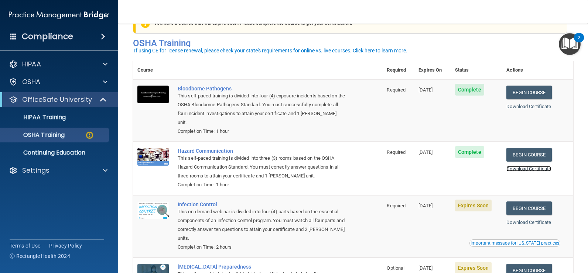
scroll to position [37, 0]
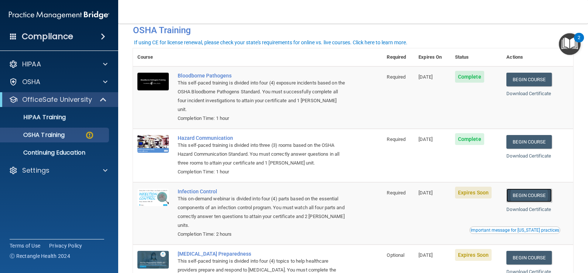
click at [521, 189] on link "Begin Course" at bounding box center [529, 196] width 45 height 14
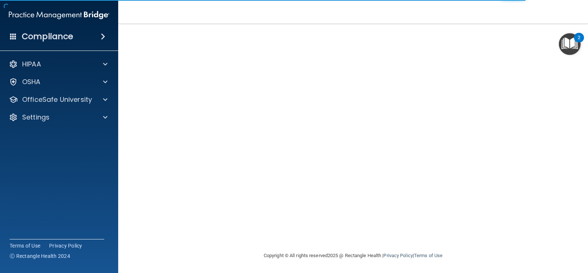
scroll to position [43, 0]
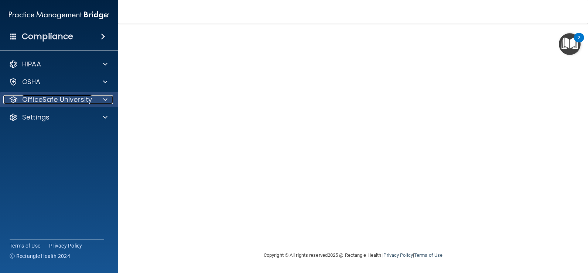
click at [62, 99] on p "OfficeSafe University" at bounding box center [57, 99] width 70 height 9
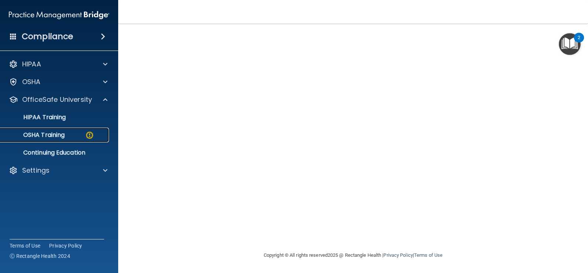
click at [54, 135] on p "OSHA Training" at bounding box center [35, 135] width 60 height 7
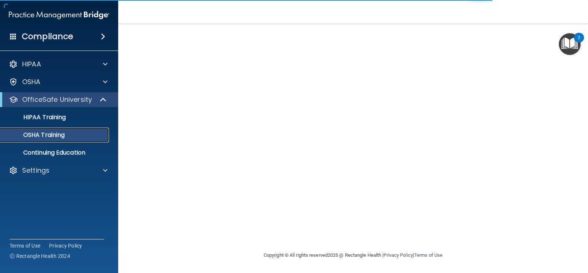
scroll to position [72, 0]
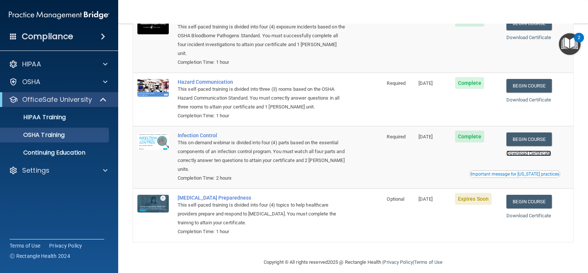
click at [521, 151] on link "Download Certificate" at bounding box center [529, 154] width 45 height 6
click at [536, 197] on link "Begin Course" at bounding box center [529, 202] width 45 height 14
click at [513, 195] on link "Begin Course" at bounding box center [529, 202] width 45 height 14
click at [71, 137] on div "OSHA Training" at bounding box center [55, 135] width 101 height 7
click at [57, 120] on p "HIPAA Training" at bounding box center [35, 117] width 61 height 7
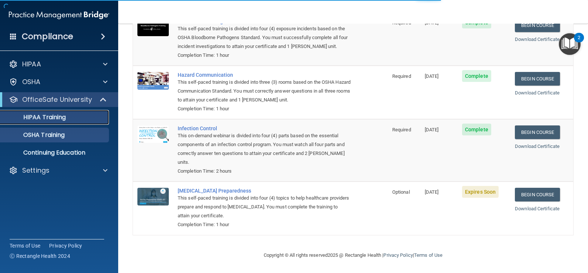
scroll to position [283, 0]
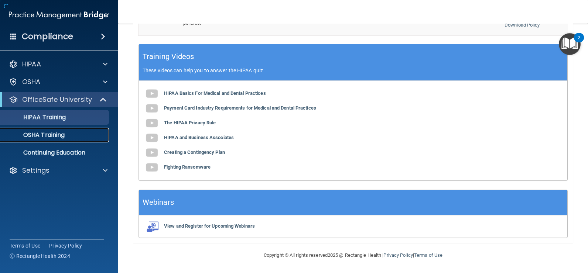
click at [56, 133] on p "OSHA Training" at bounding box center [35, 135] width 60 height 7
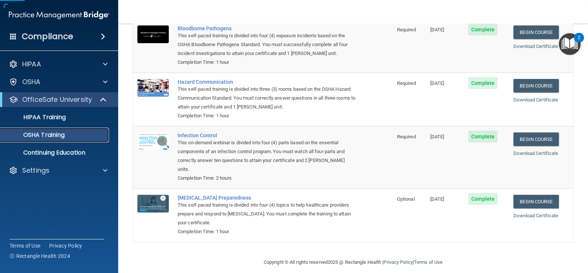
scroll to position [72, 0]
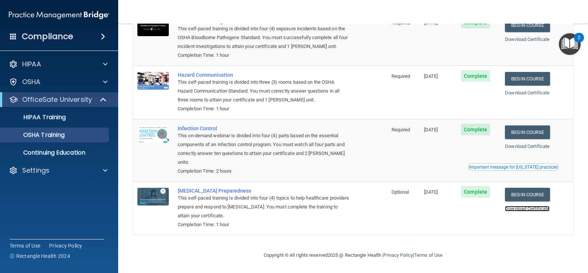
click at [523, 210] on link "Download Certificate" at bounding box center [527, 209] width 45 height 6
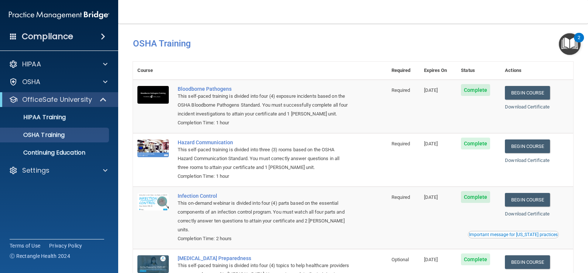
scroll to position [0, 0]
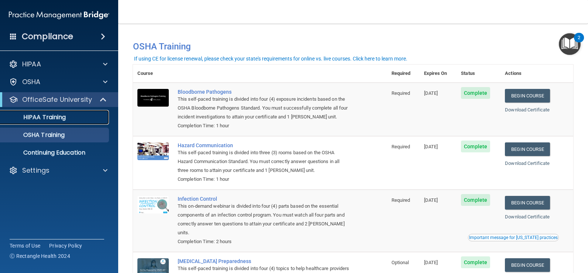
click at [51, 122] on link "HIPAA Training" at bounding box center [51, 117] width 116 height 15
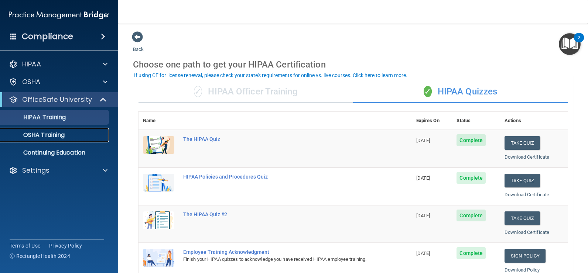
click at [48, 133] on p "OSHA Training" at bounding box center [35, 135] width 60 height 7
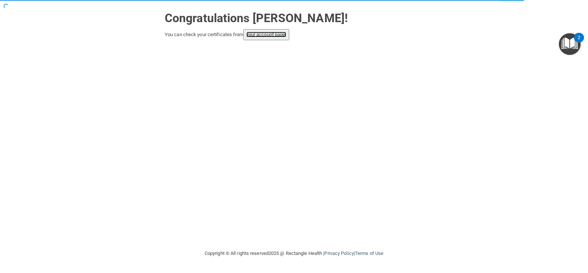
click at [275, 35] on link "your account page!" at bounding box center [266, 35] width 40 height 6
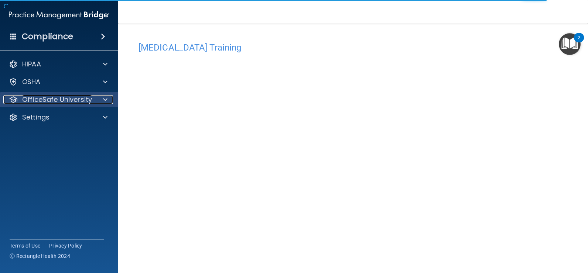
click at [34, 102] on p "OfficeSafe University" at bounding box center [57, 99] width 70 height 9
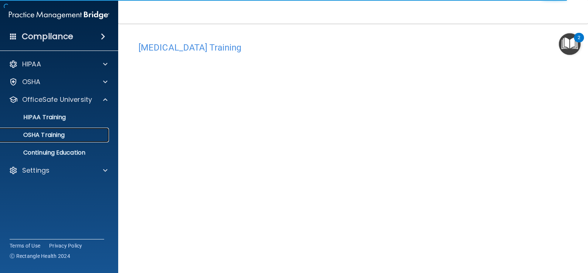
click at [30, 139] on link "OSHA Training" at bounding box center [51, 135] width 116 height 15
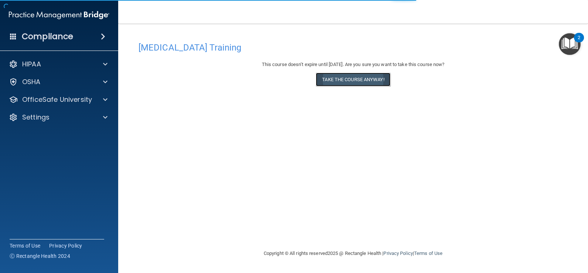
click at [340, 79] on button "Take the course anyway!" at bounding box center [353, 80] width 74 height 14
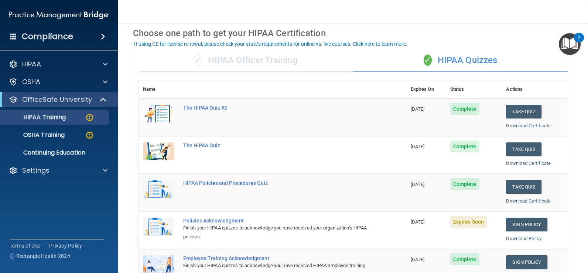
scroll to position [74, 0]
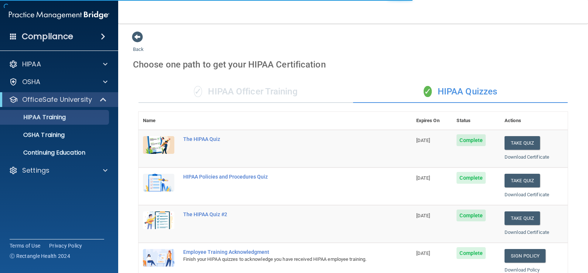
scroll to position [111, 0]
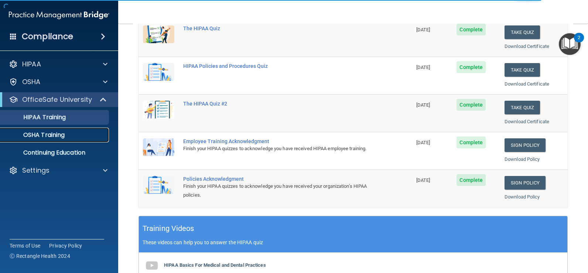
click at [75, 134] on div "OSHA Training" at bounding box center [55, 135] width 101 height 7
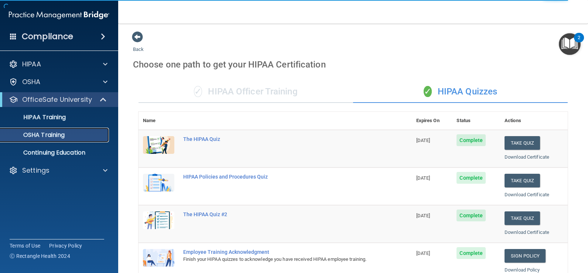
click at [67, 138] on div "OSHA Training" at bounding box center [55, 135] width 101 height 7
